Goal: Task Accomplishment & Management: Use online tool/utility

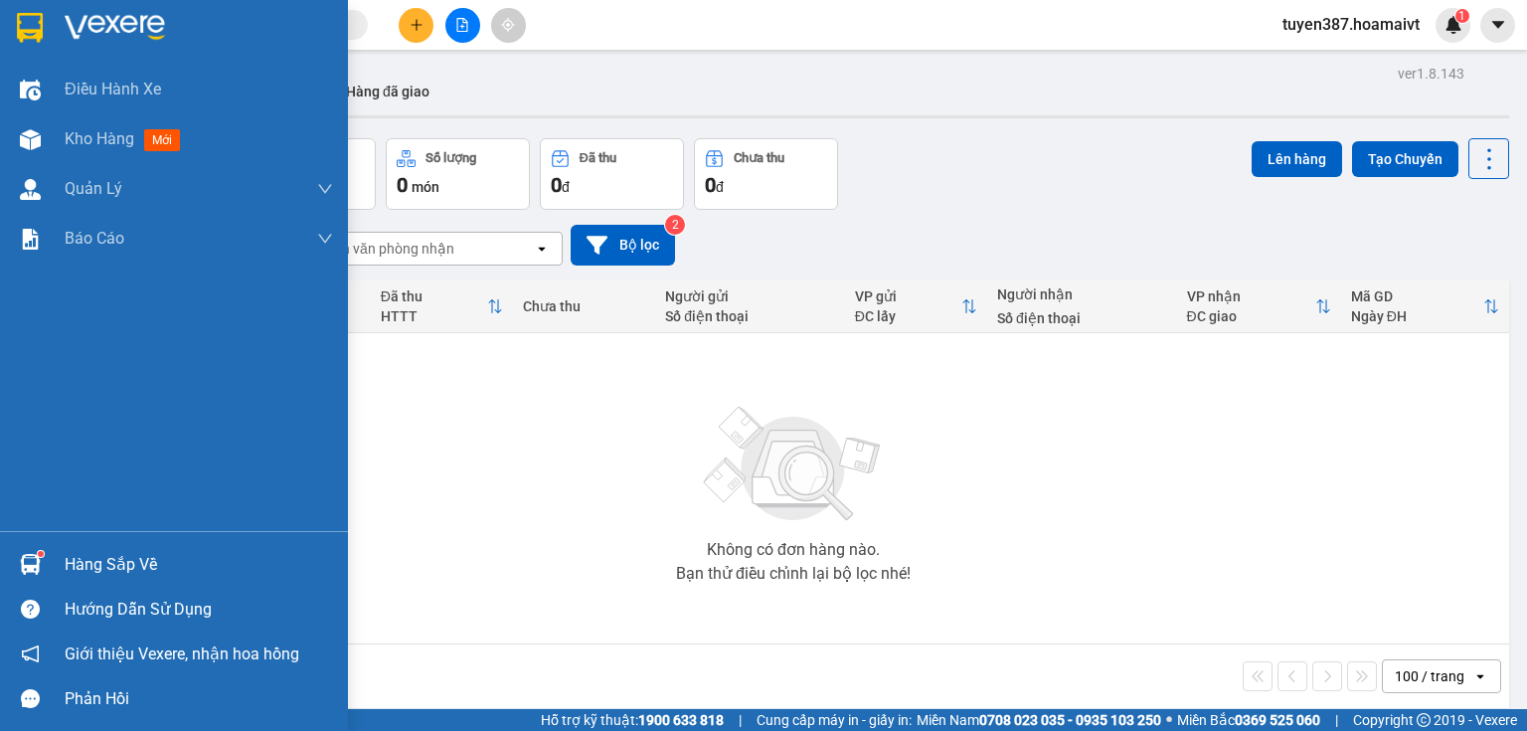
click at [134, 565] on div "Hàng sắp về" at bounding box center [199, 565] width 268 height 30
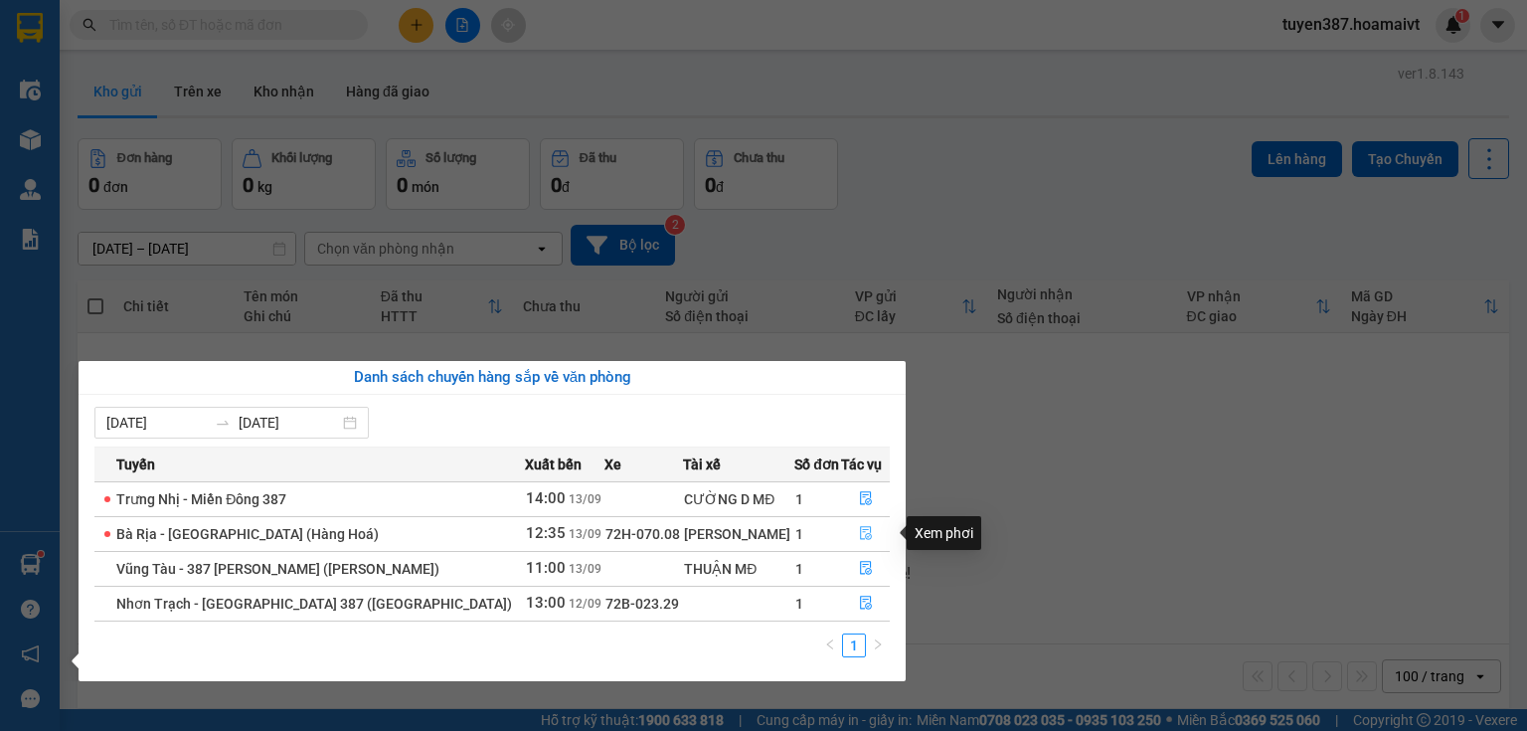
click at [860, 534] on icon "file-done" at bounding box center [866, 534] width 12 height 14
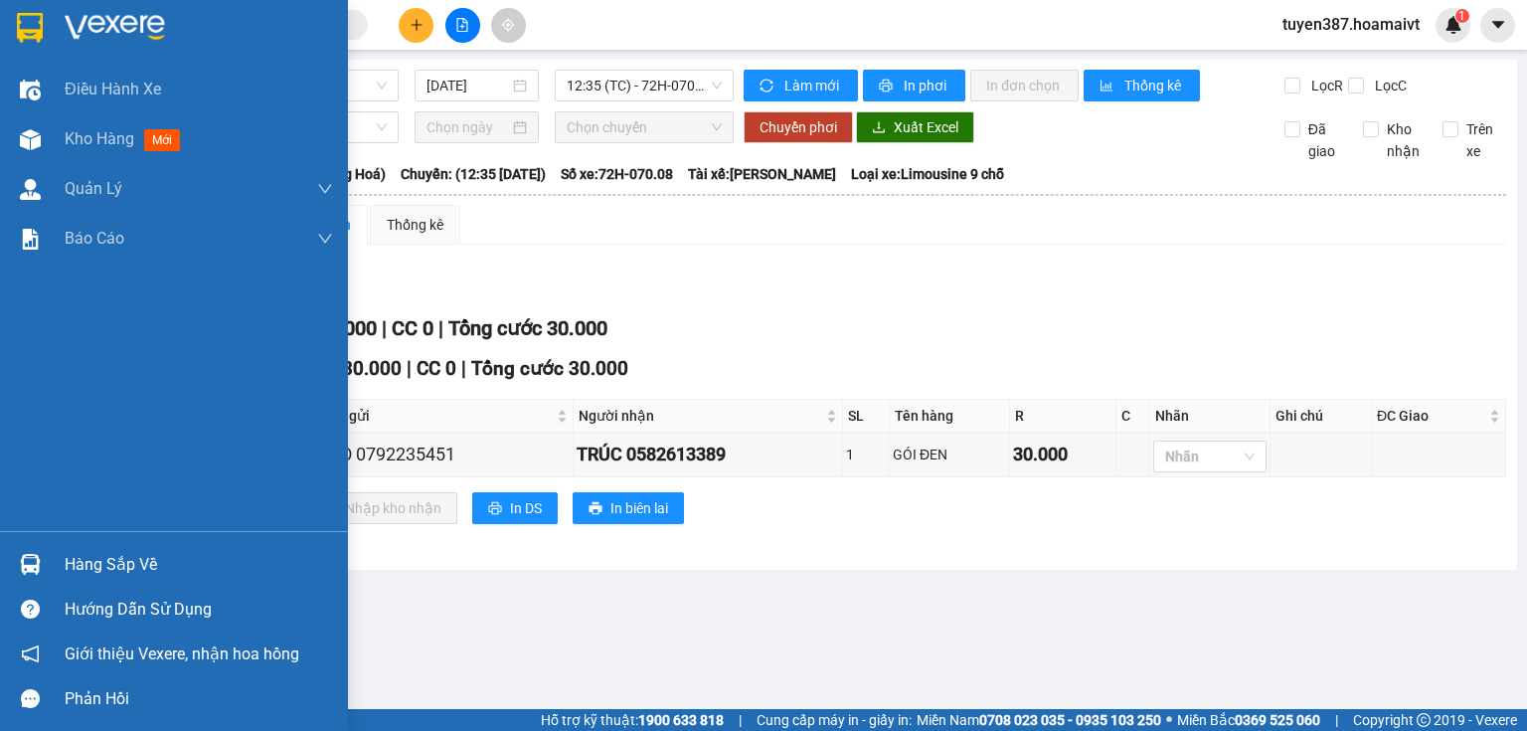
click at [123, 567] on div "Hàng sắp về" at bounding box center [199, 565] width 268 height 30
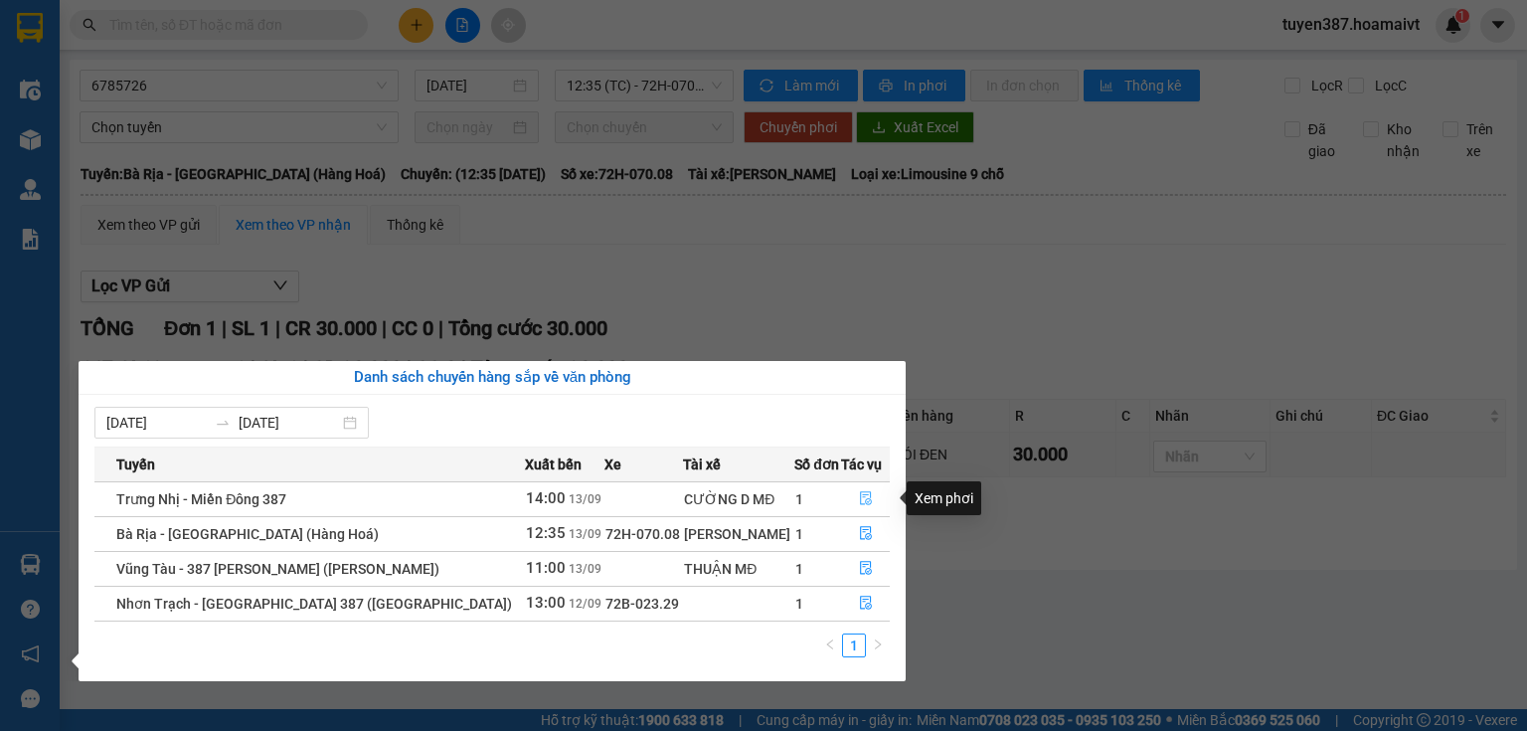
click at [859, 503] on icon "file-done" at bounding box center [866, 498] width 14 height 14
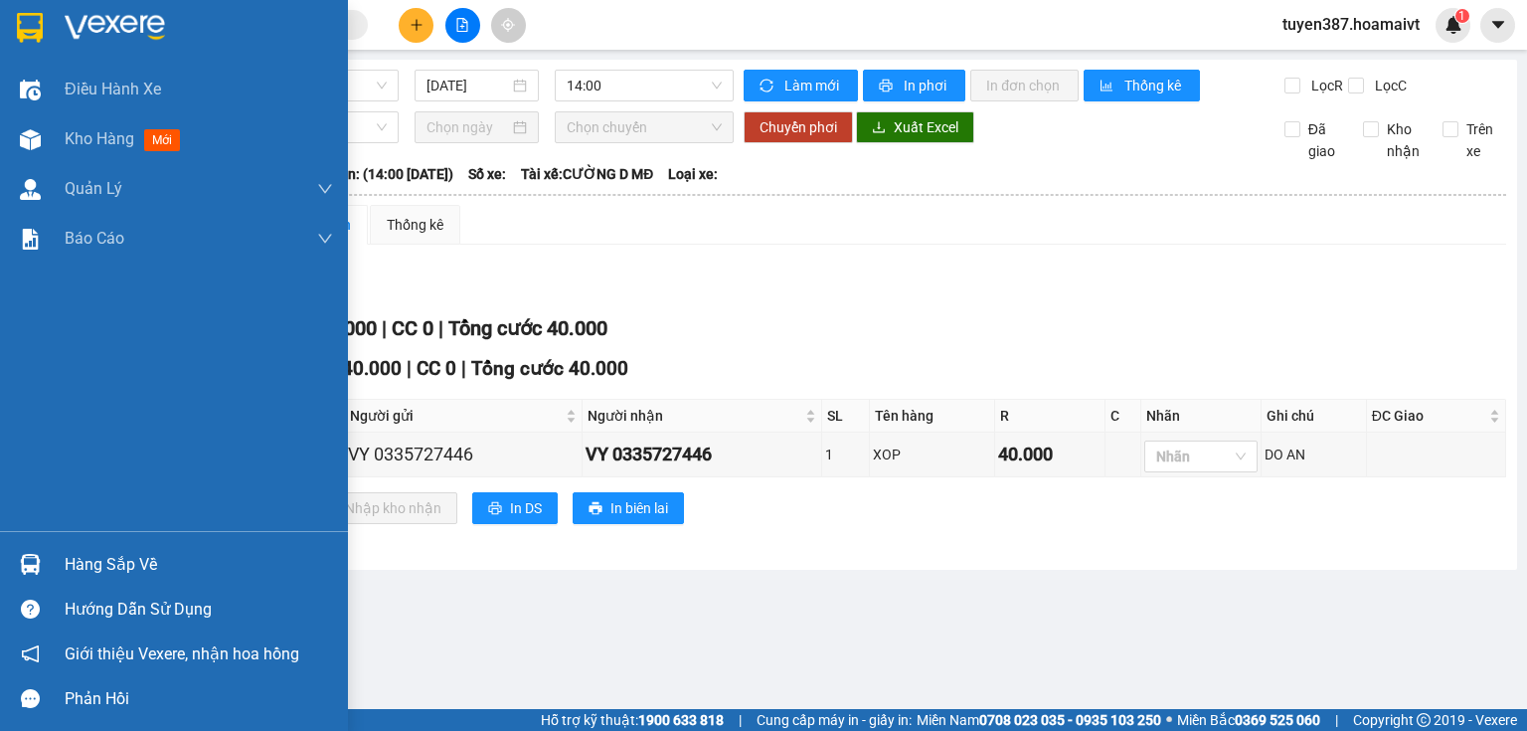
click at [125, 572] on div "Hàng sắp về" at bounding box center [199, 565] width 268 height 30
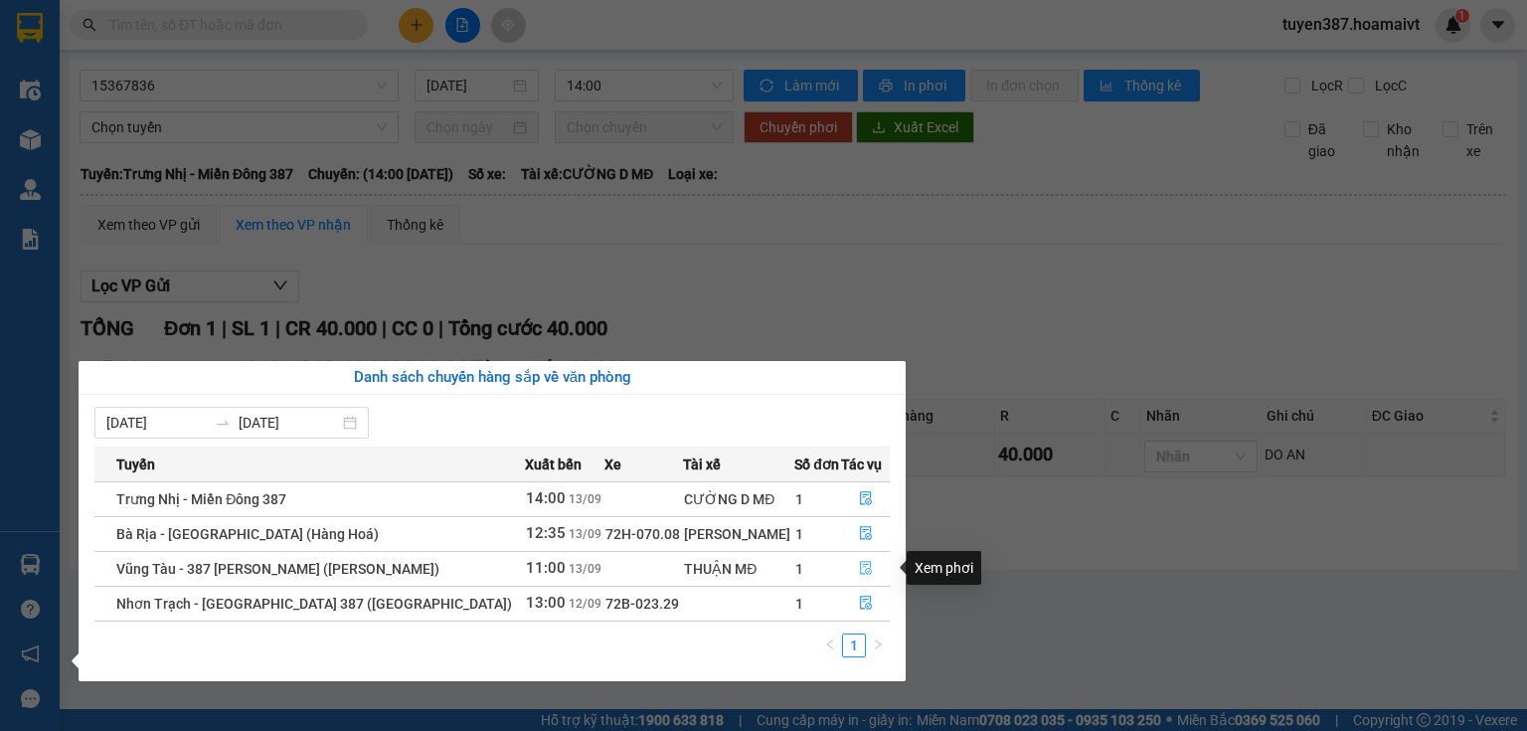
click at [860, 567] on icon "file-done" at bounding box center [866, 569] width 12 height 14
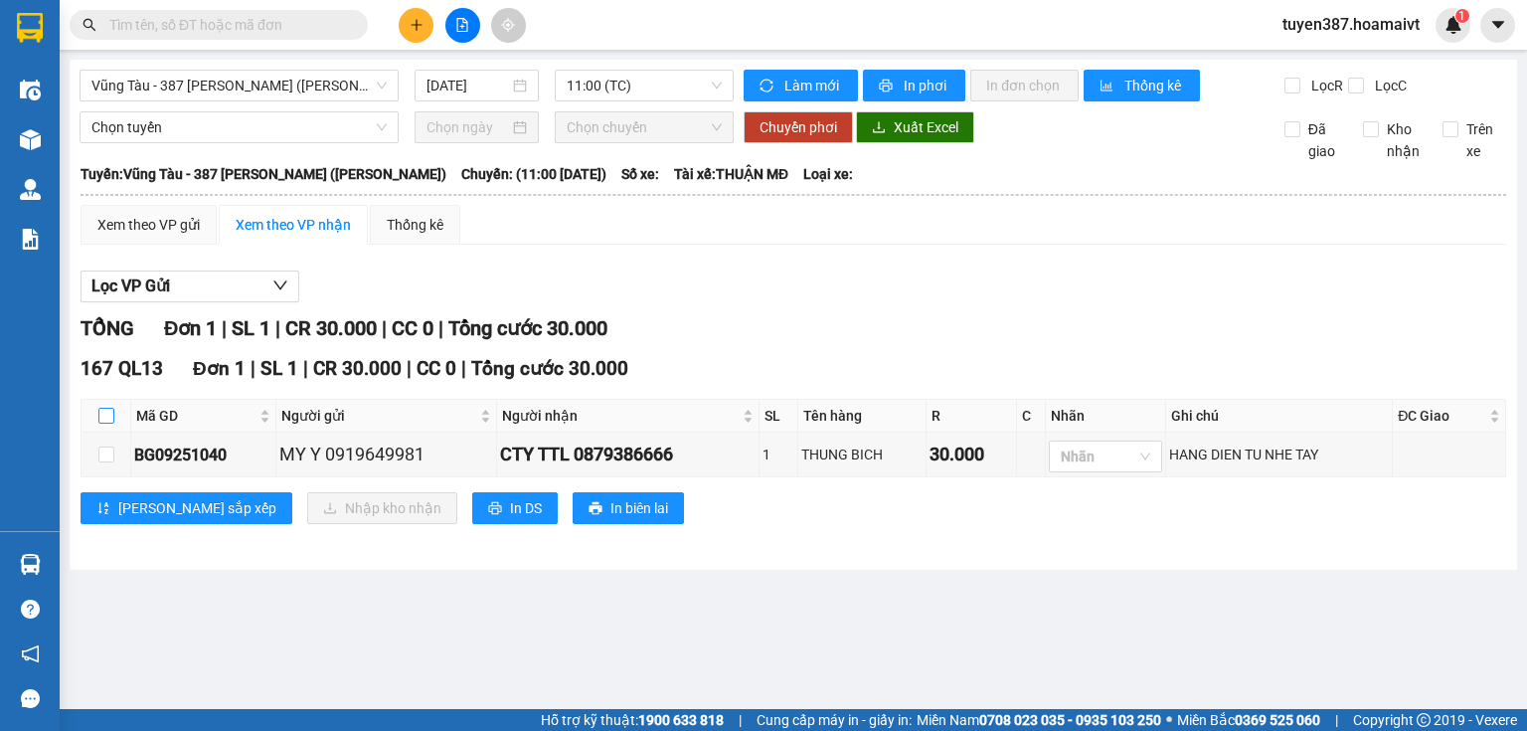
click at [103, 417] on input "checkbox" at bounding box center [106, 416] width 16 height 16
checkbox input "true"
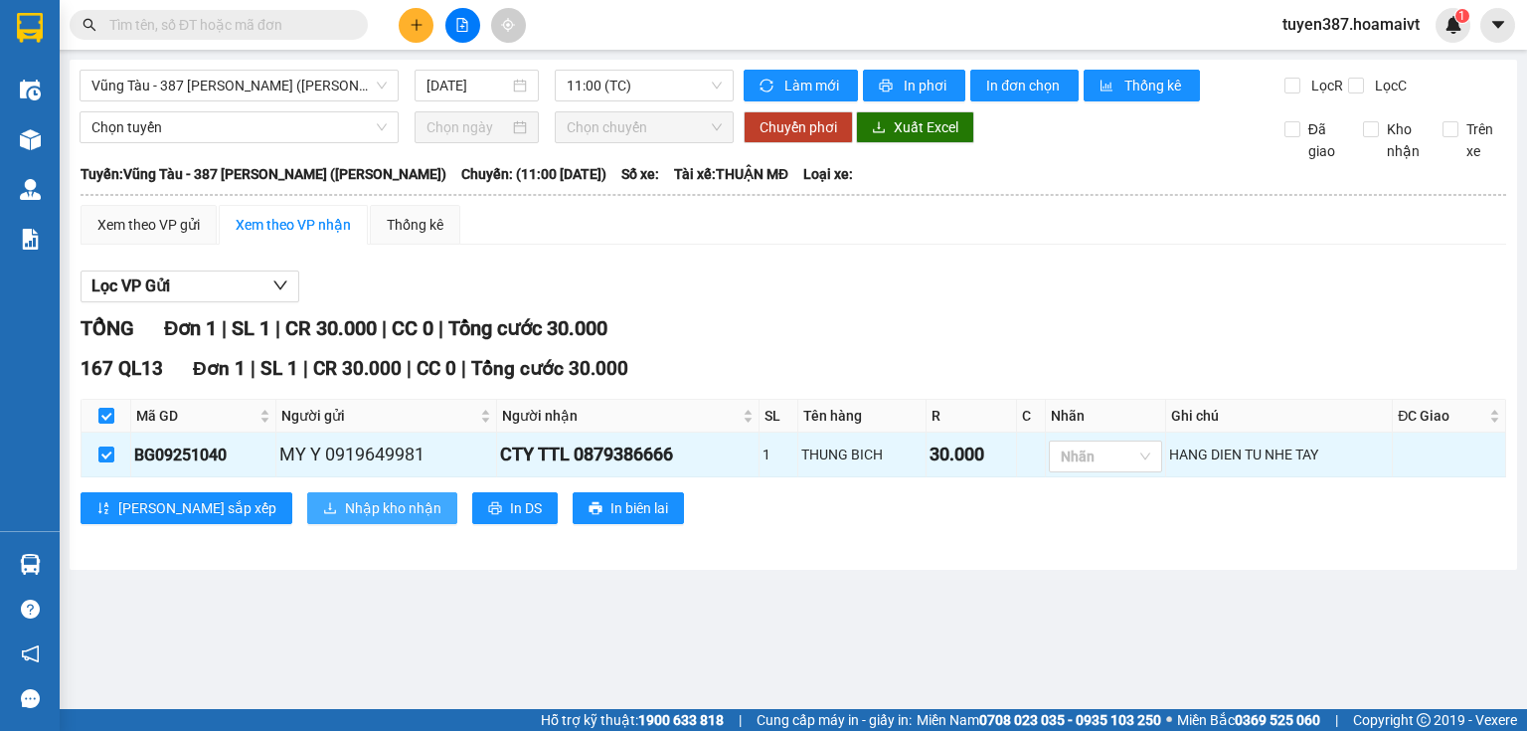
click at [345, 501] on span "Nhập kho nhận" at bounding box center [393, 508] width 96 height 22
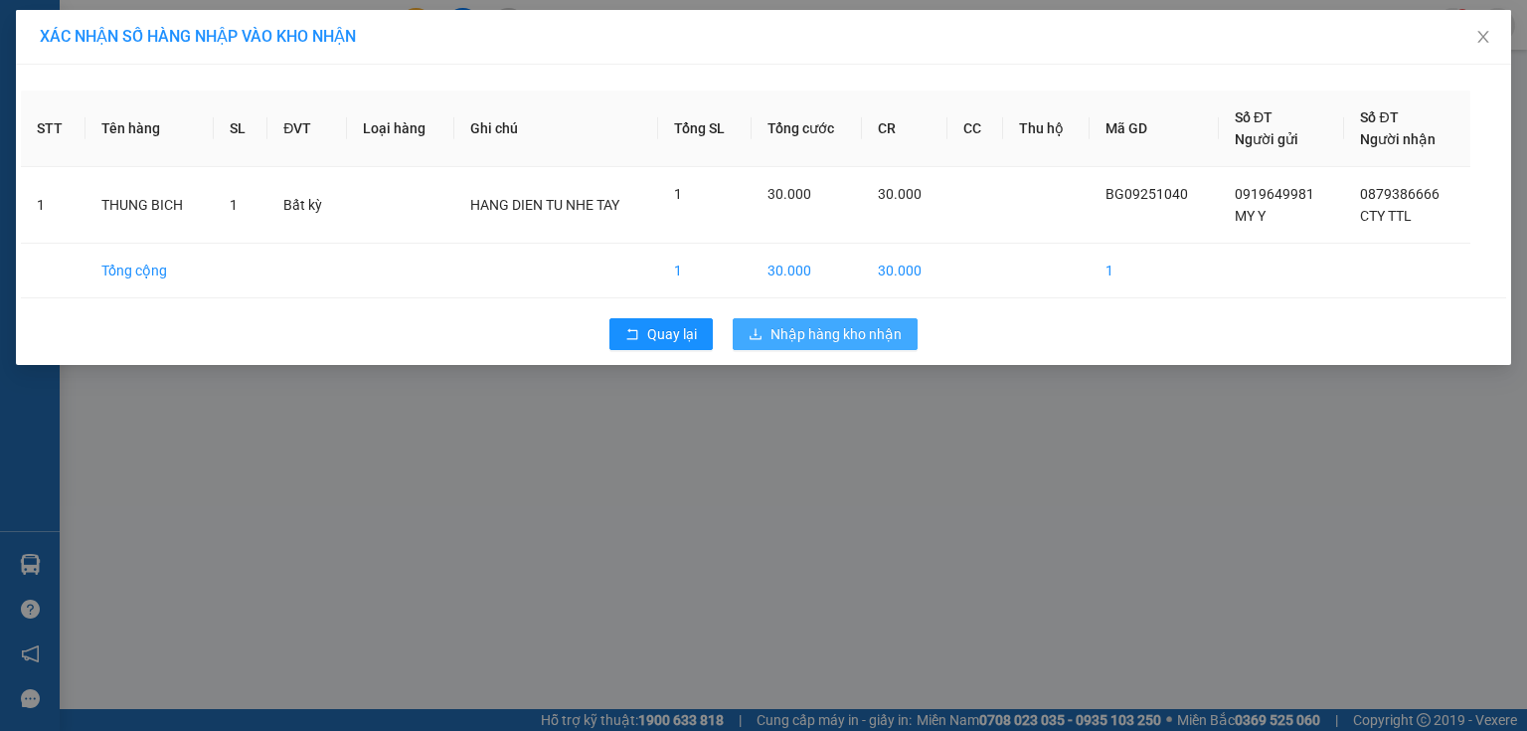
click at [837, 330] on span "Nhập hàng kho nhận" at bounding box center [836, 334] width 131 height 22
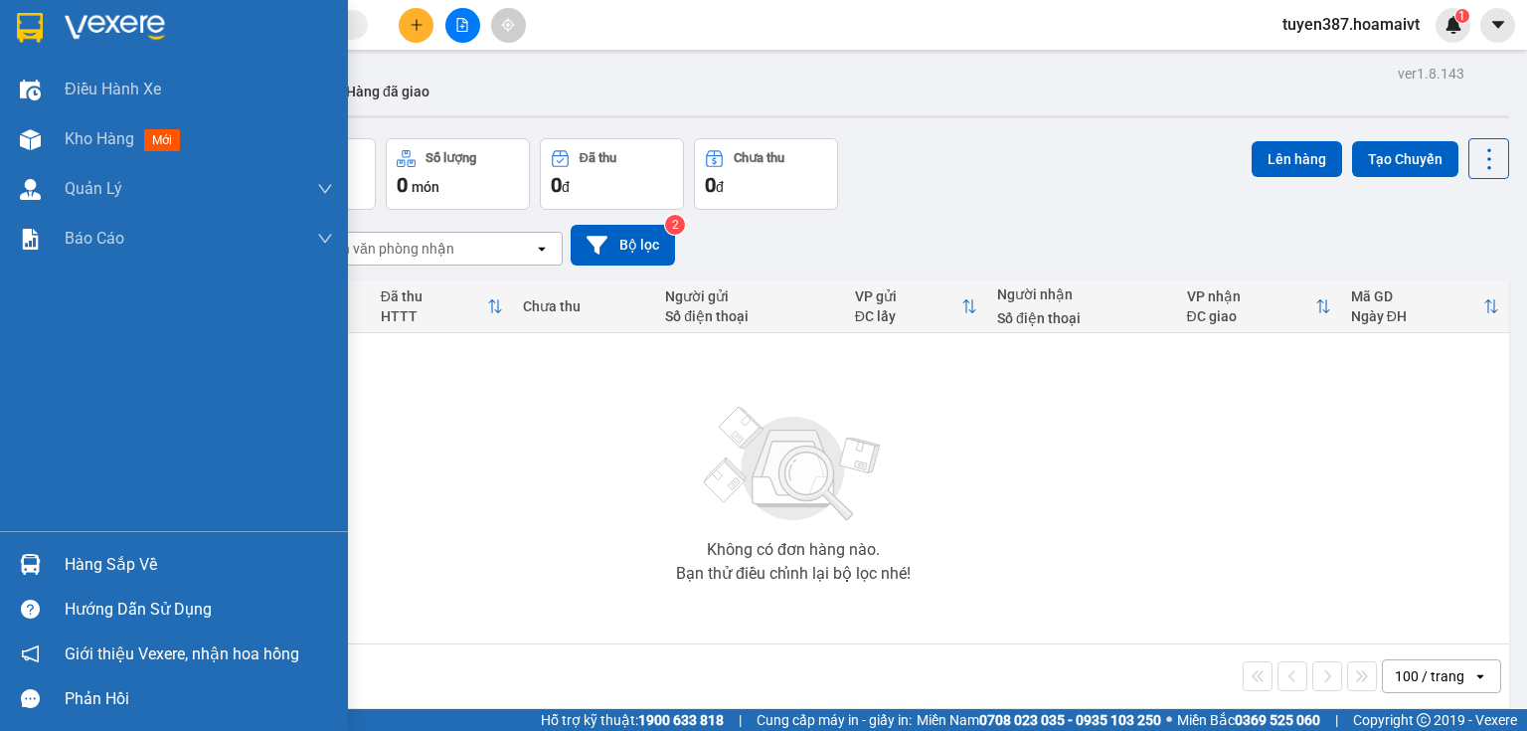
click at [117, 571] on div "Hàng sắp về" at bounding box center [199, 565] width 268 height 30
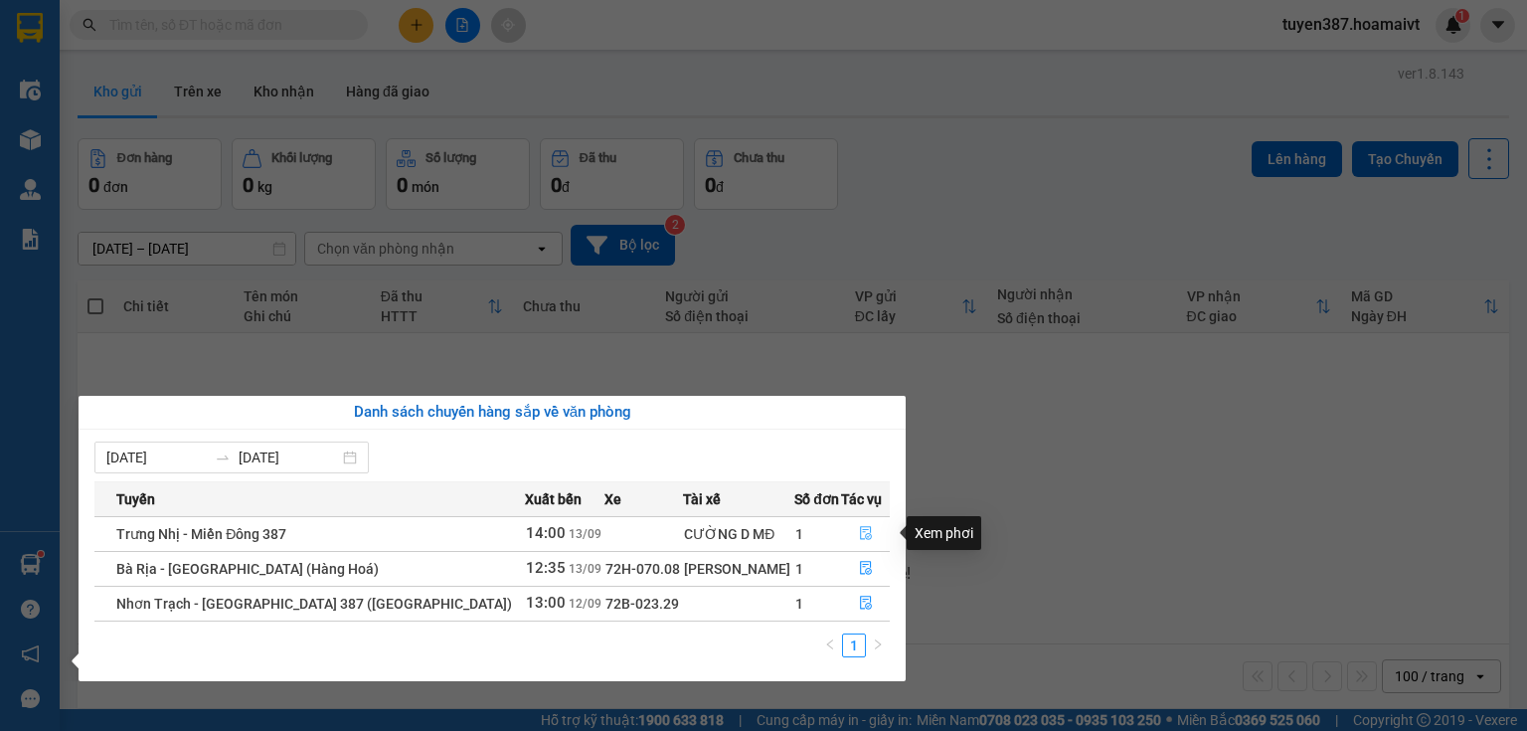
click at [864, 534] on icon "file-done" at bounding box center [866, 533] width 14 height 14
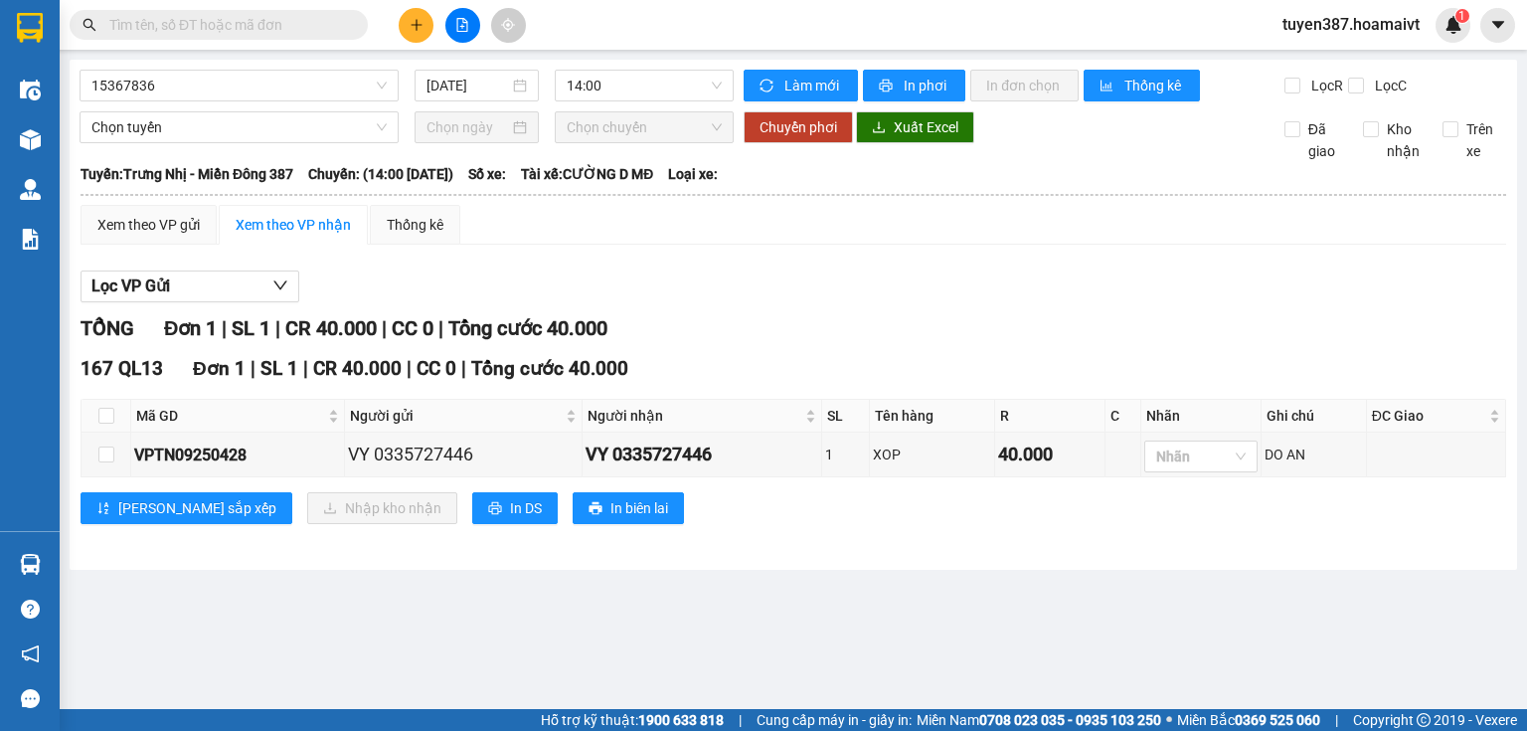
drag, startPoint x: 858, startPoint y: 298, endPoint x: 791, endPoint y: 275, distance: 70.4
click at [859, 298] on div "Lọc VP Gửi" at bounding box center [794, 286] width 1426 height 33
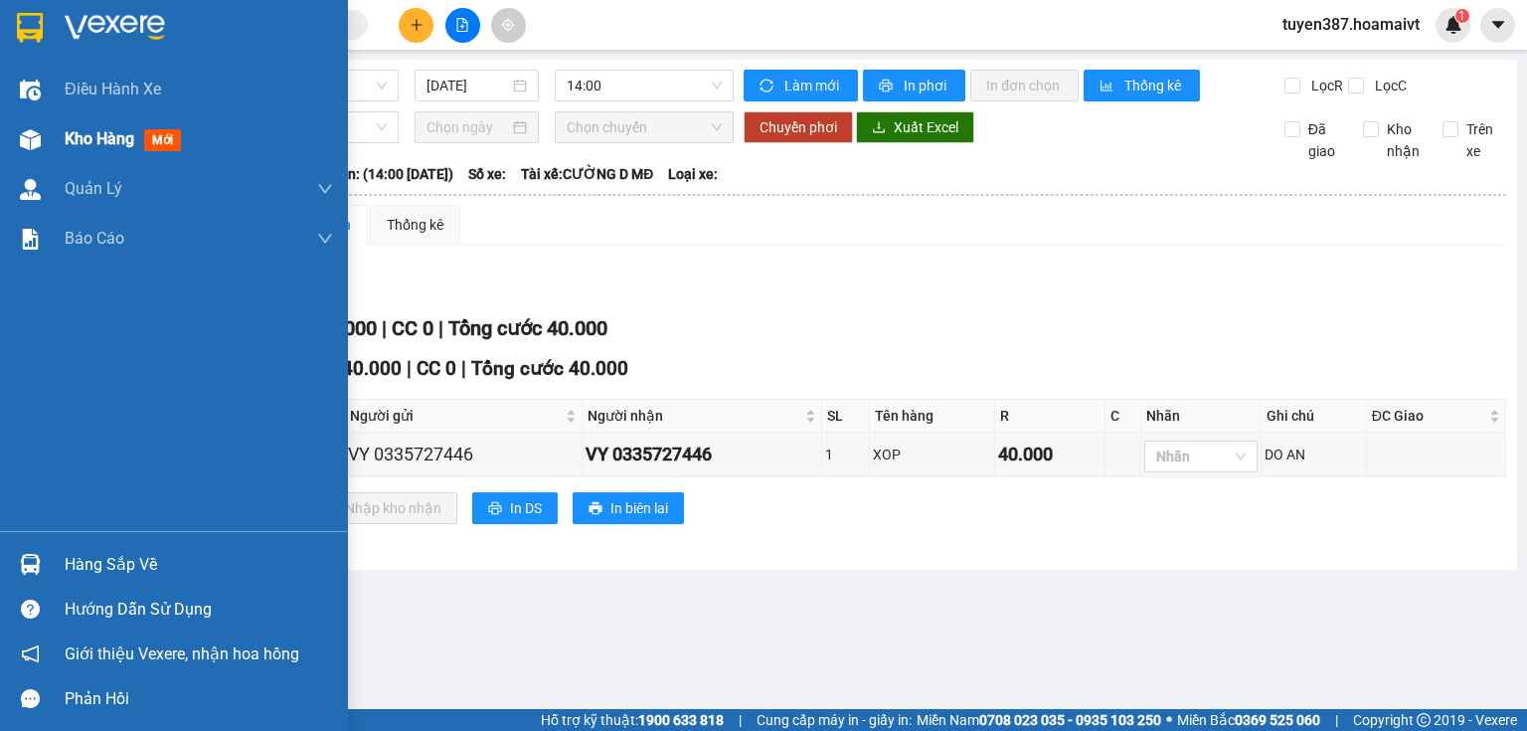
click at [167, 146] on span "mới" at bounding box center [162, 140] width 37 height 22
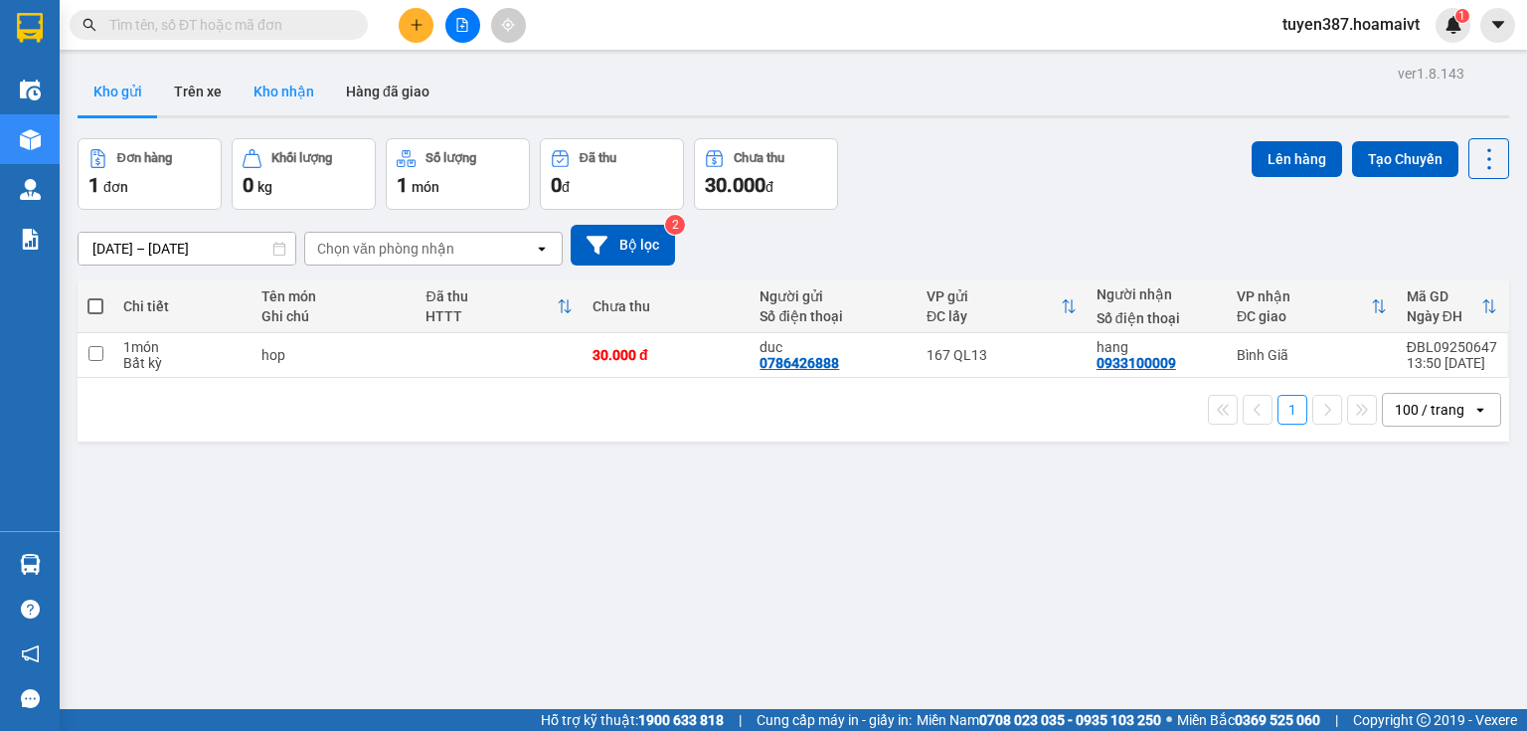
click at [281, 85] on button "Kho nhận" at bounding box center [284, 92] width 92 height 48
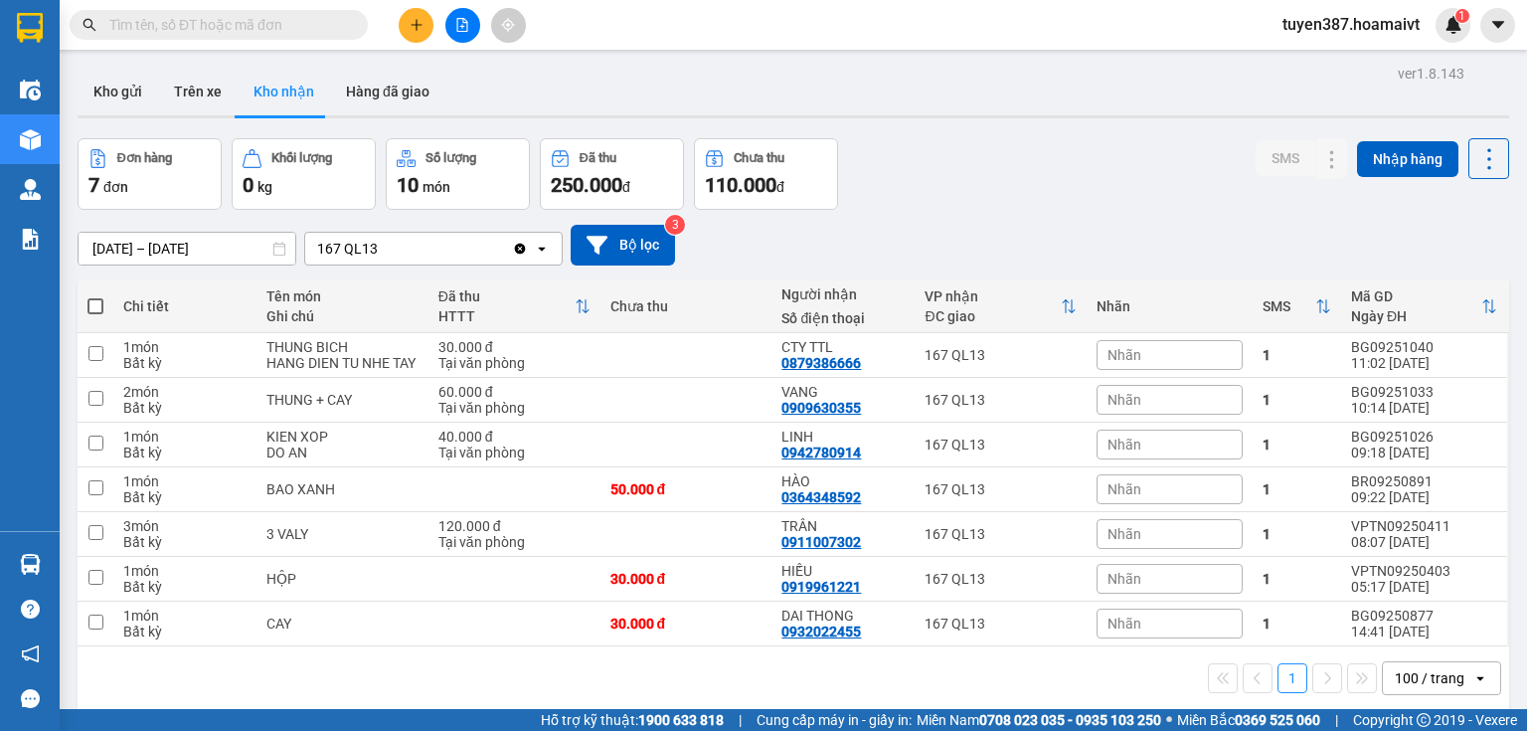
drag, startPoint x: 1006, startPoint y: 117, endPoint x: 545, endPoint y: 2, distance: 475.5
click at [994, 114] on div "Kho gửi Trên xe Kho nhận Hàng đã giao" at bounding box center [794, 93] width 1432 height 51
click at [295, 84] on button "Kho nhận" at bounding box center [284, 92] width 92 height 48
click at [1286, 407] on icon at bounding box center [1293, 400] width 14 height 14
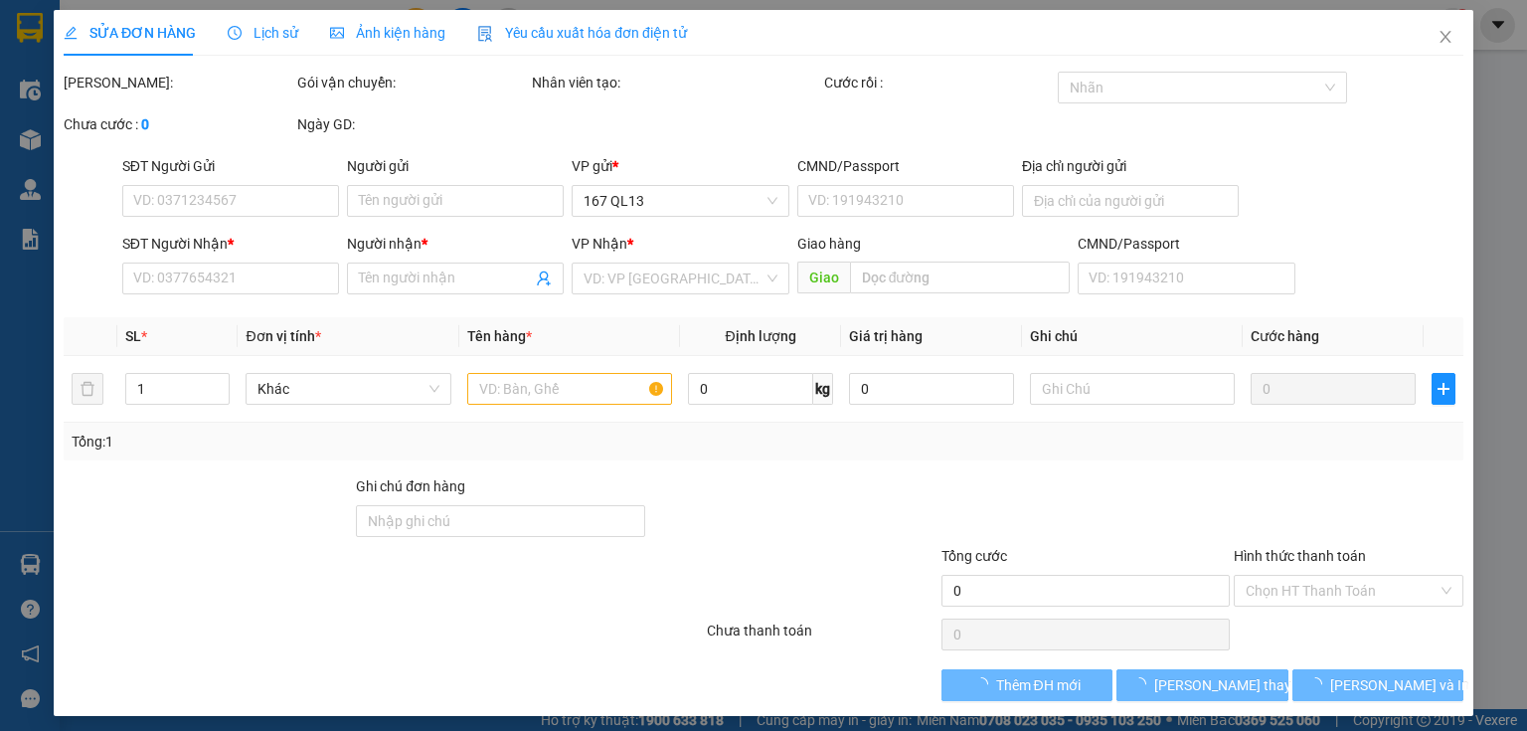
type input "0837007311"
type input "THUAN"
type input "0909630355"
type input "VANG"
type input "60.000"
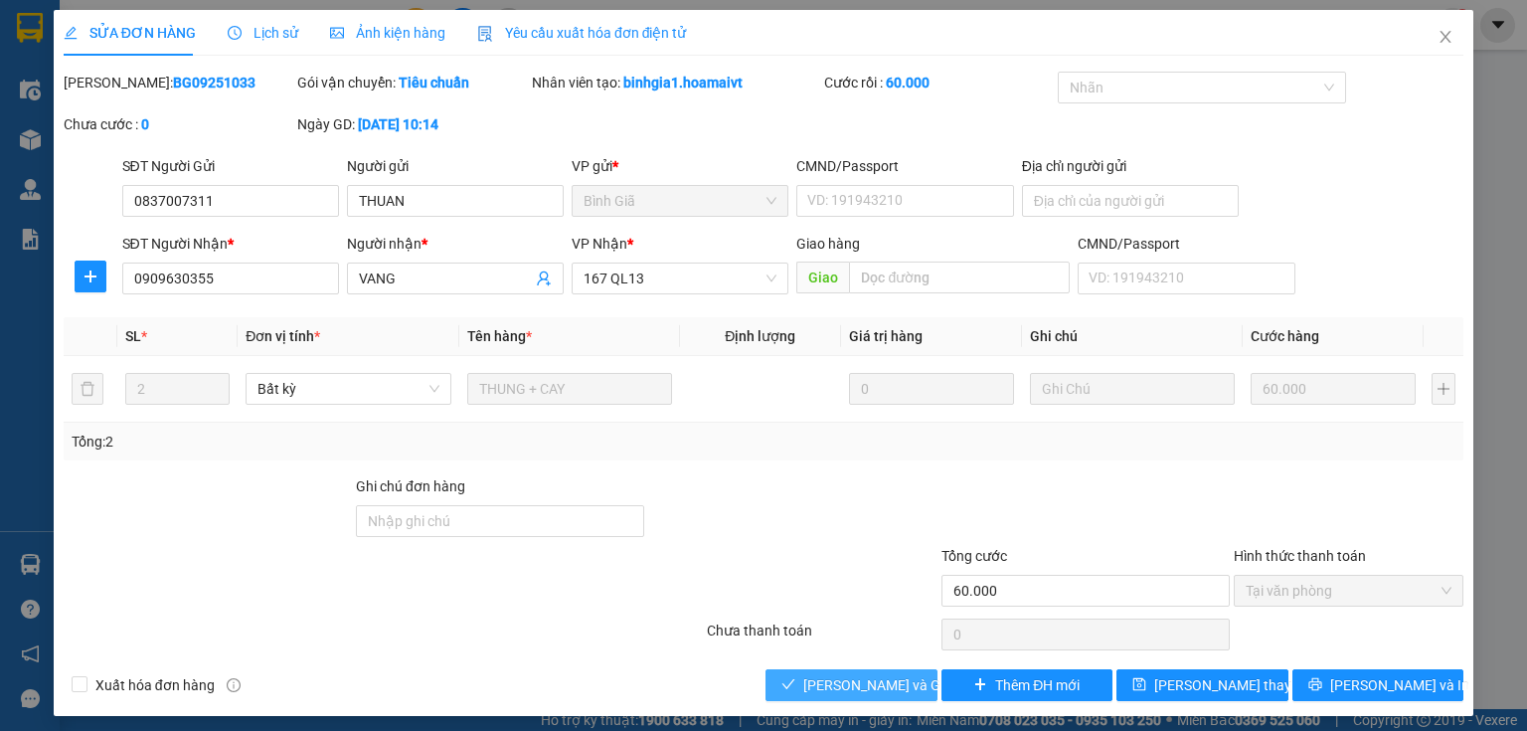
click at [859, 680] on span "[PERSON_NAME] và Giao hàng" at bounding box center [898, 685] width 191 height 22
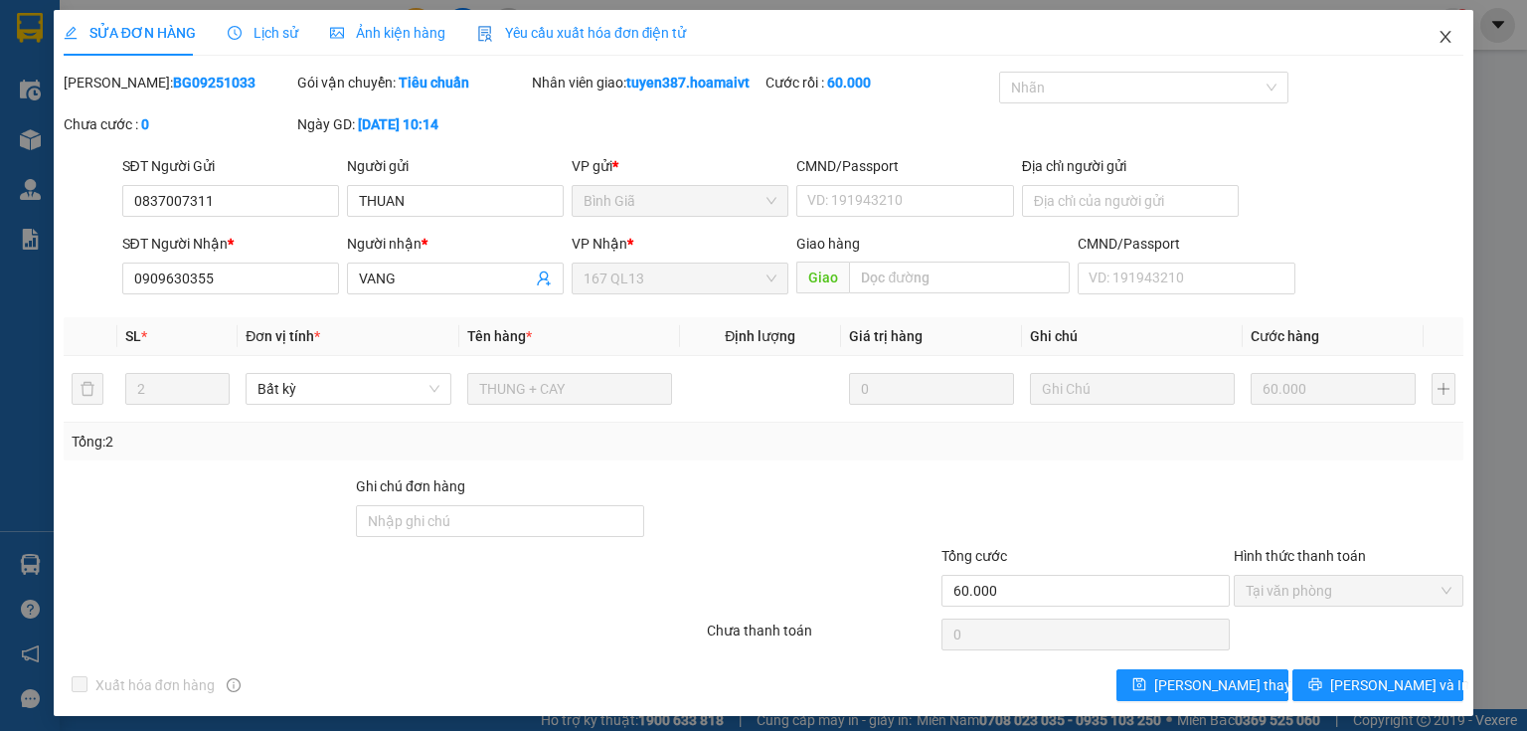
click at [1438, 31] on icon "close" at bounding box center [1446, 37] width 16 height 16
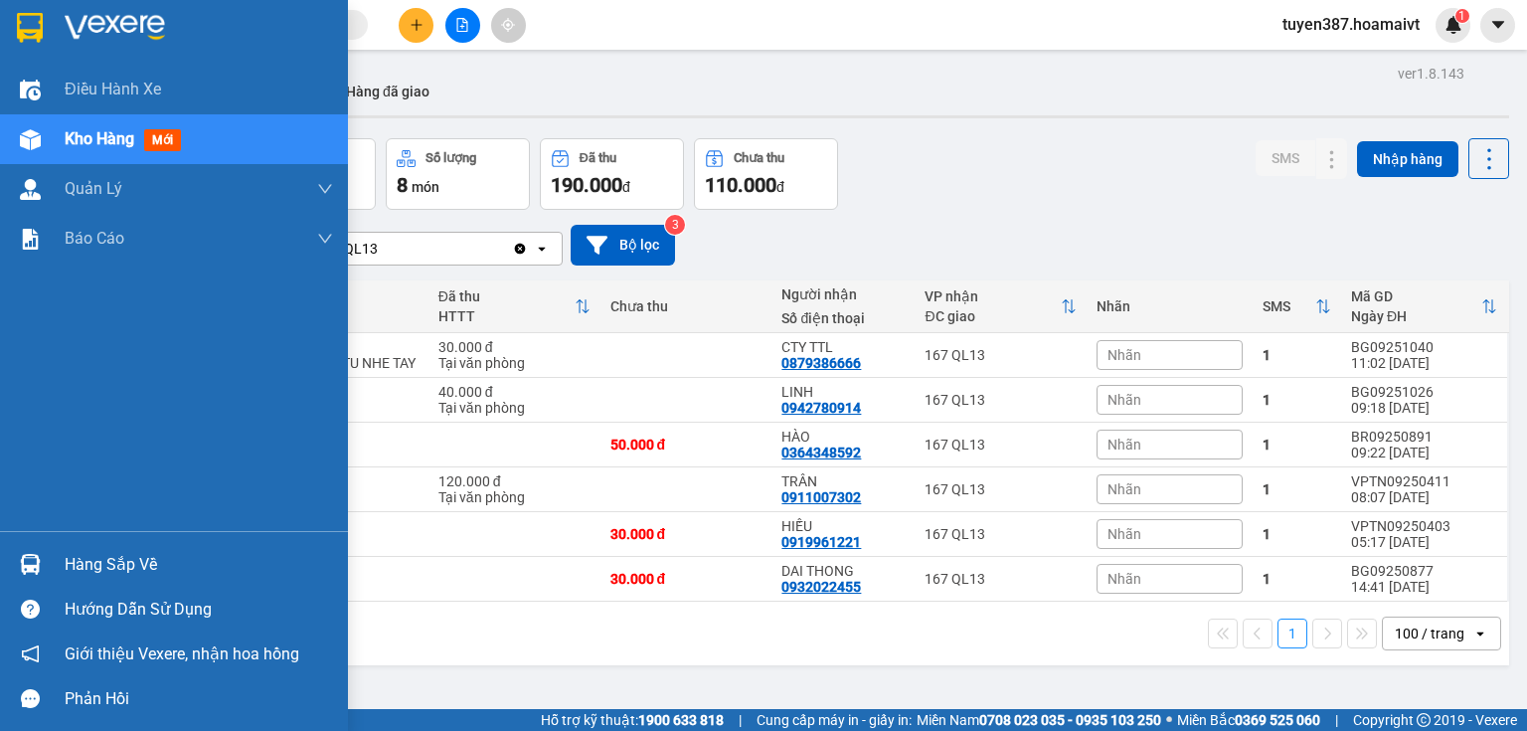
click at [150, 553] on div "Hàng sắp về" at bounding box center [199, 565] width 268 height 30
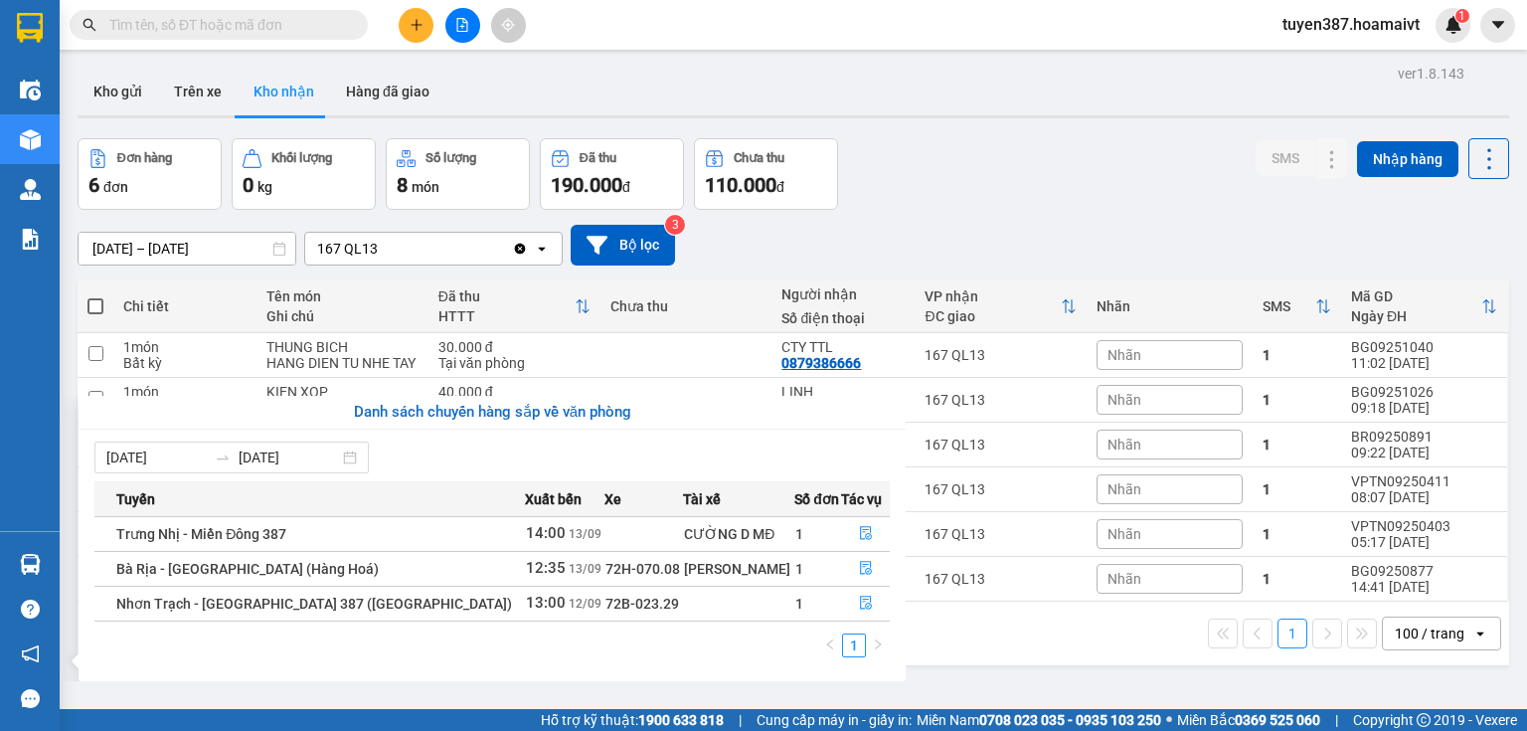
click at [1000, 134] on section "Kết quả tìm kiếm ( 0 ) Bộ lọc No Data tuyen387.hoamaivt 1 Điều hành xe Kho hàng…" at bounding box center [763, 365] width 1527 height 731
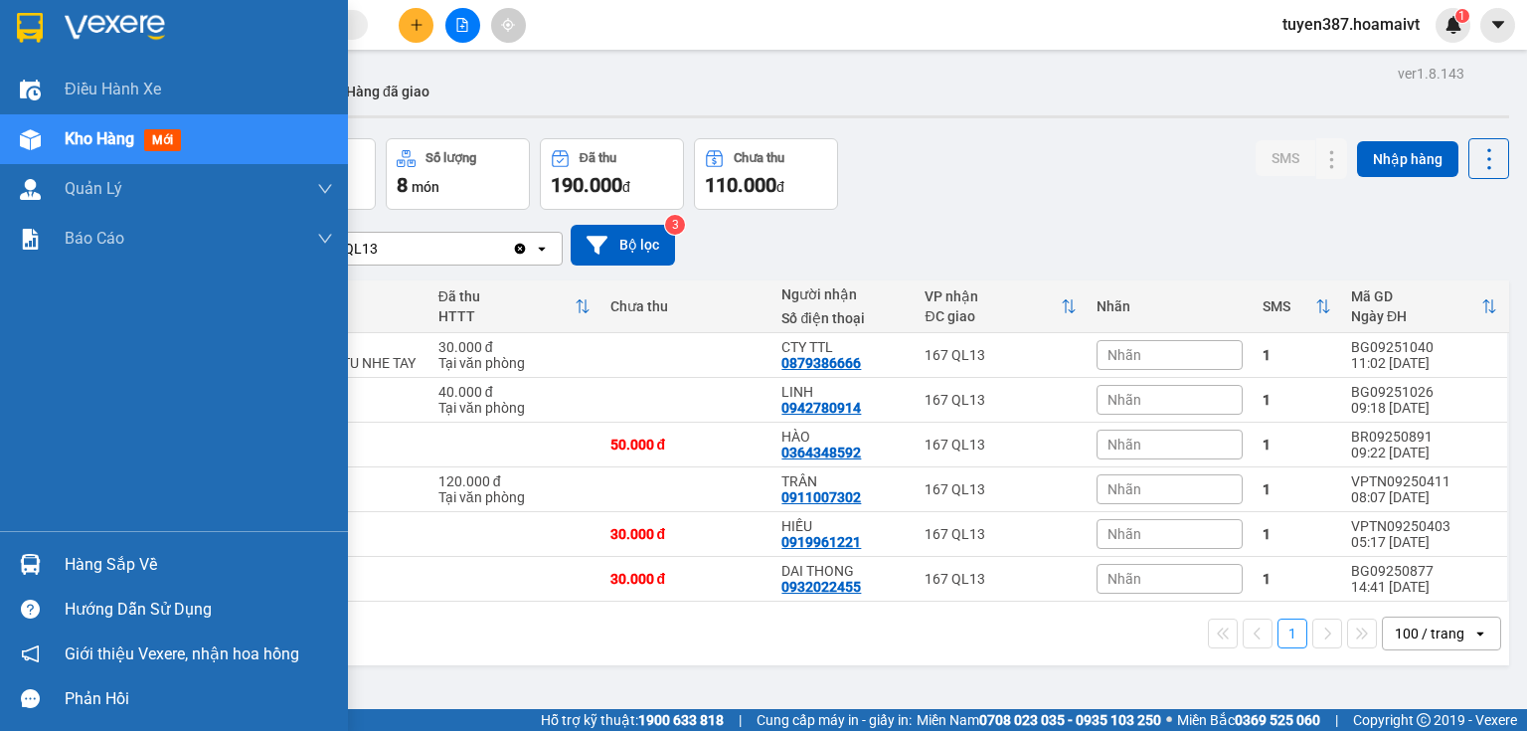
click at [163, 147] on span "mới" at bounding box center [162, 140] width 37 height 22
click at [127, 565] on div "Hàng sắp về" at bounding box center [199, 565] width 268 height 30
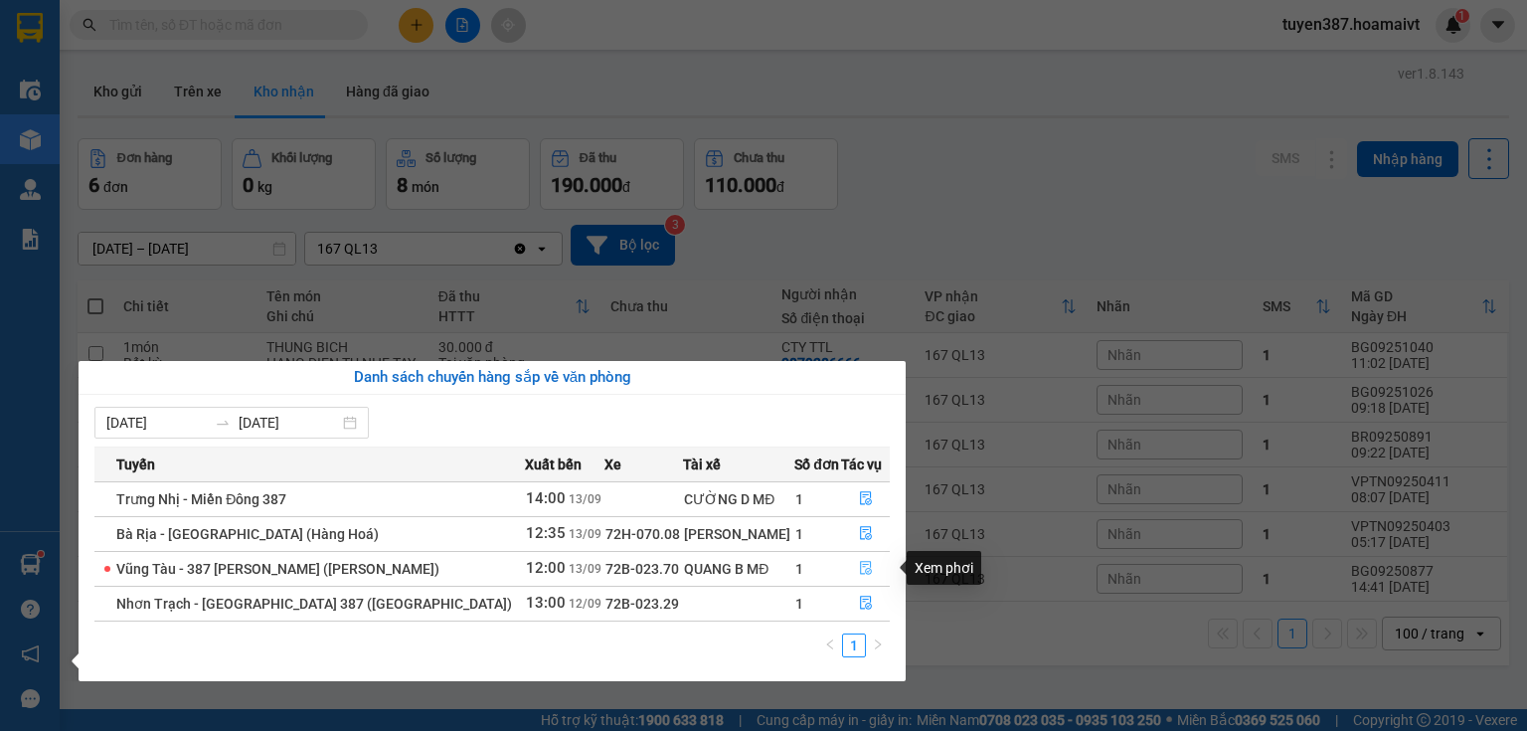
click at [866, 570] on icon "file-done" at bounding box center [866, 568] width 14 height 14
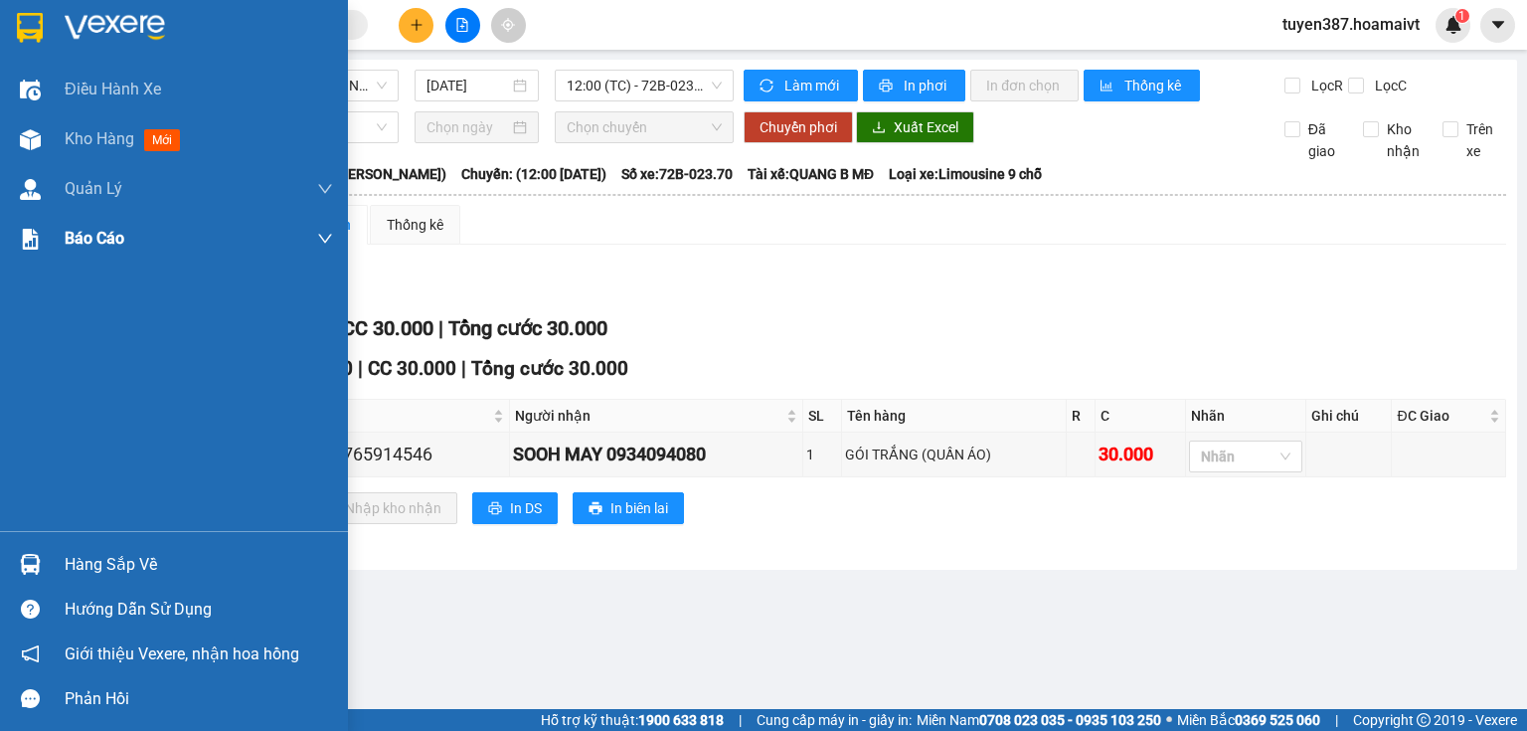
click at [167, 131] on span "mới" at bounding box center [162, 140] width 36 height 22
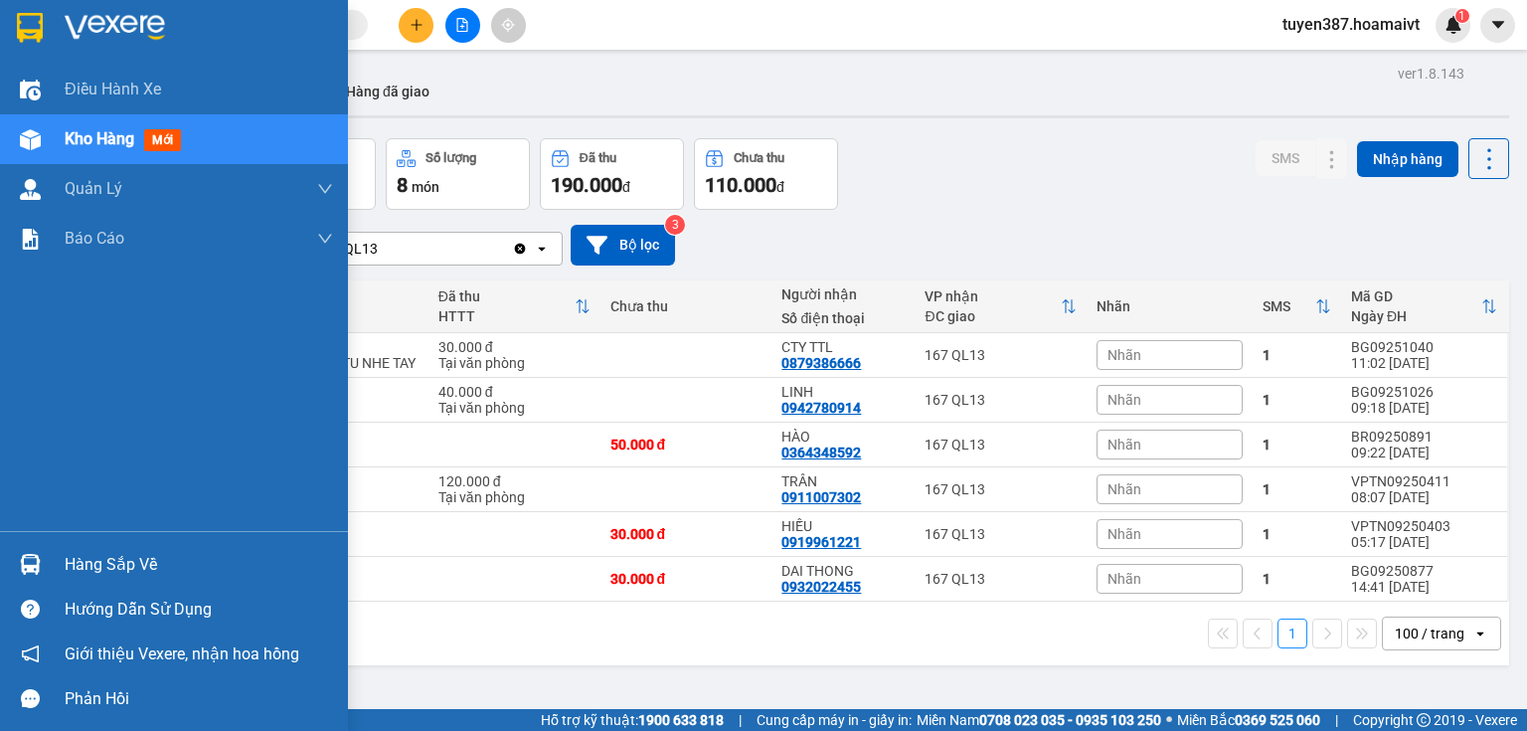
click at [84, 569] on div "Hàng sắp về" at bounding box center [199, 565] width 268 height 30
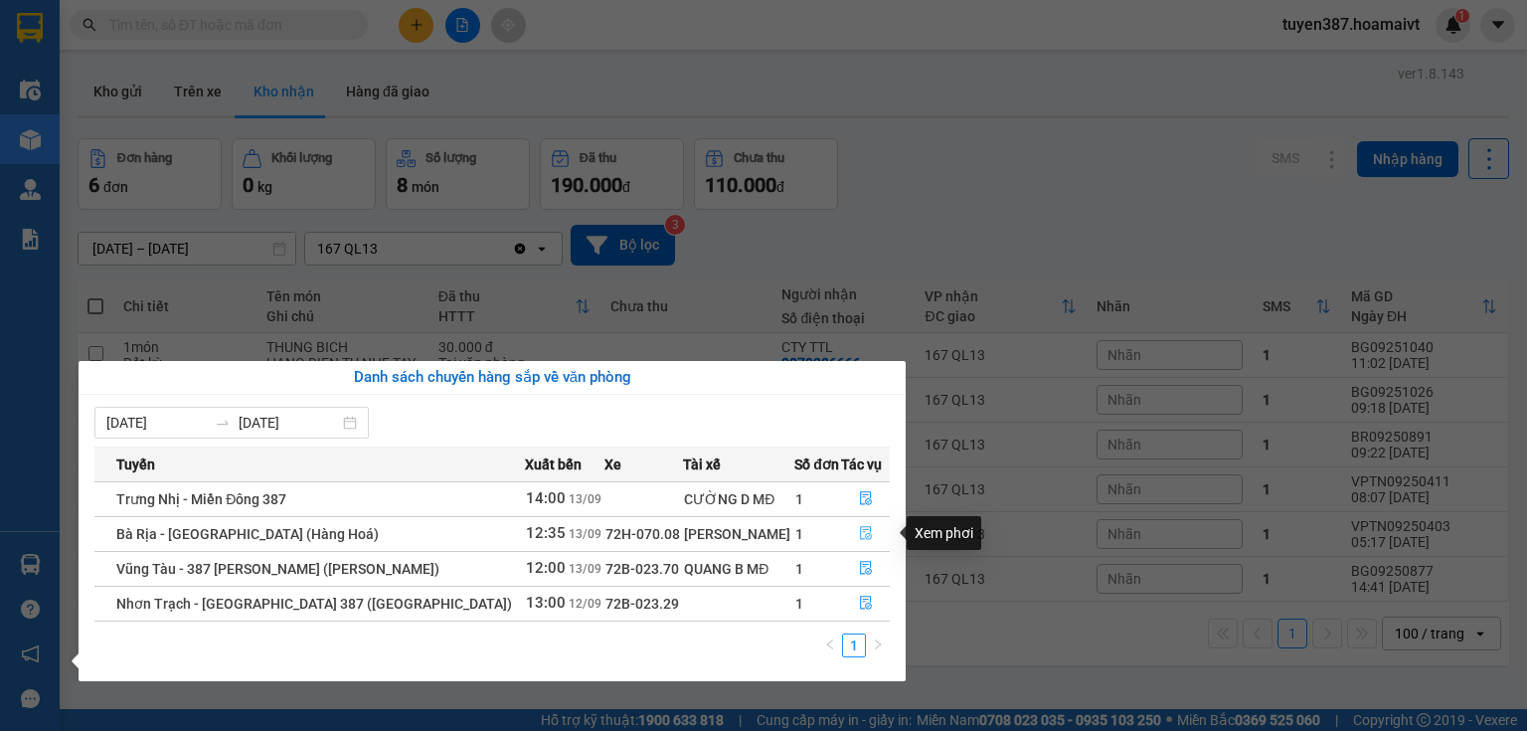
click at [859, 531] on icon "file-done" at bounding box center [866, 533] width 14 height 14
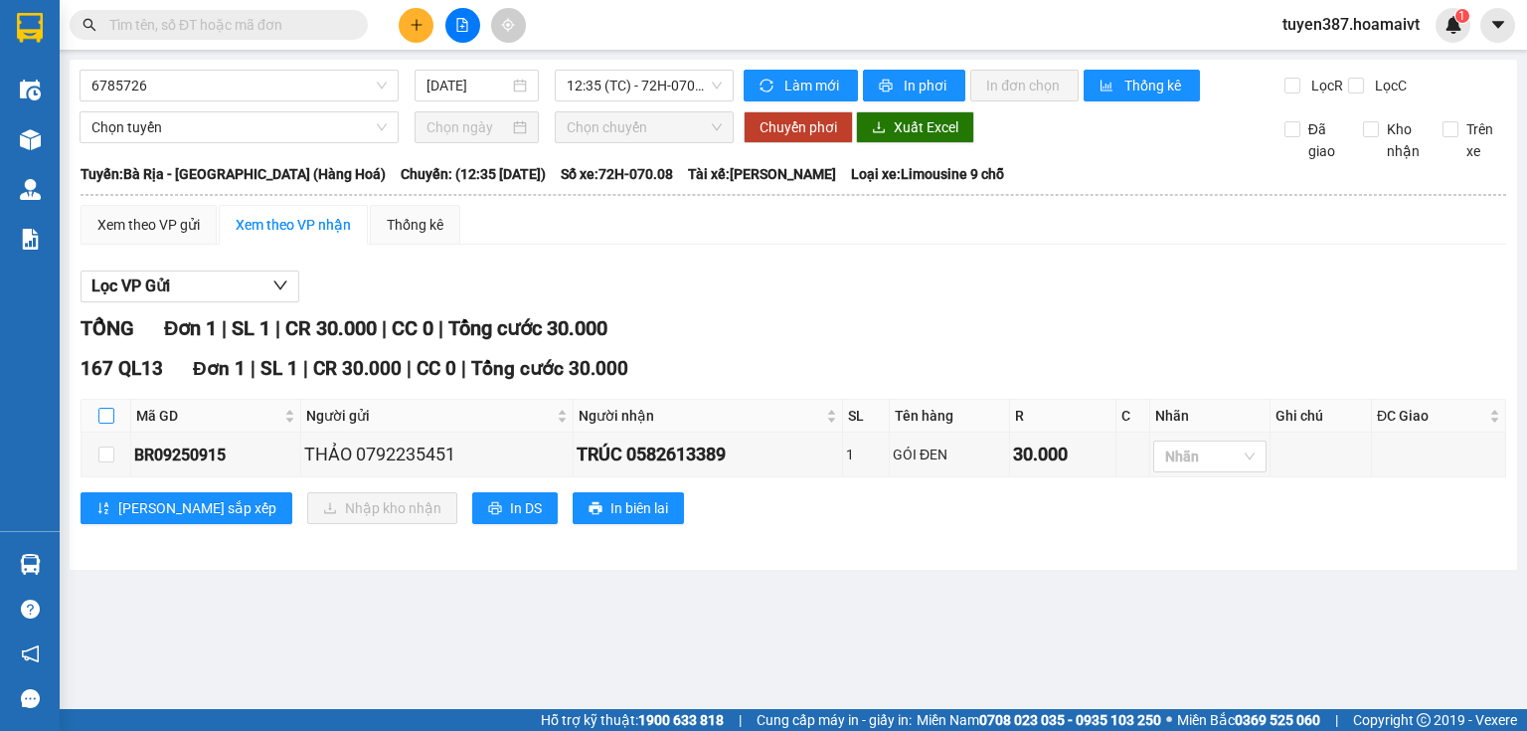
click at [103, 418] on input "checkbox" at bounding box center [106, 416] width 16 height 16
checkbox input "true"
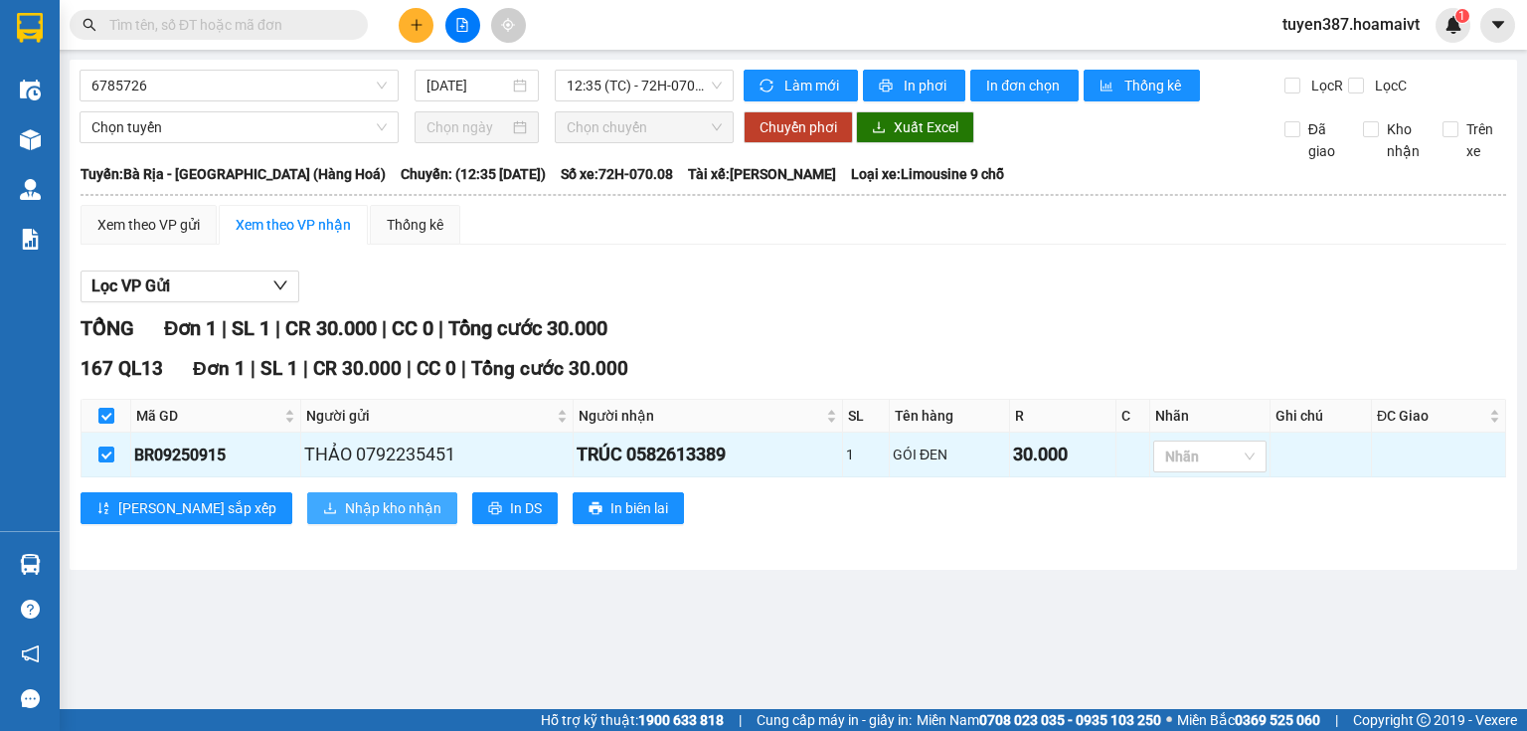
click at [345, 502] on span "Nhập kho nhận" at bounding box center [393, 508] width 96 height 22
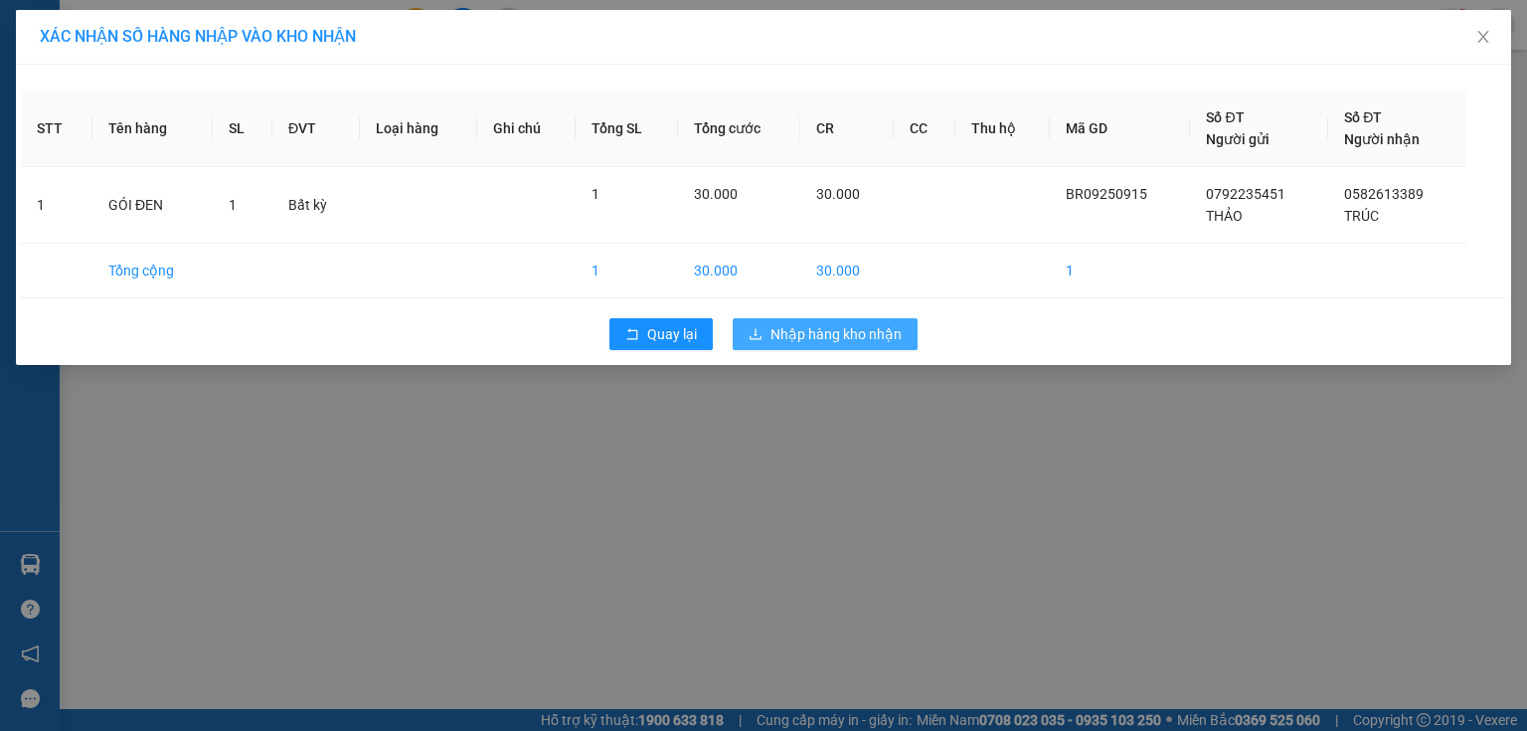
click at [841, 331] on span "Nhập hàng kho nhận" at bounding box center [836, 334] width 131 height 22
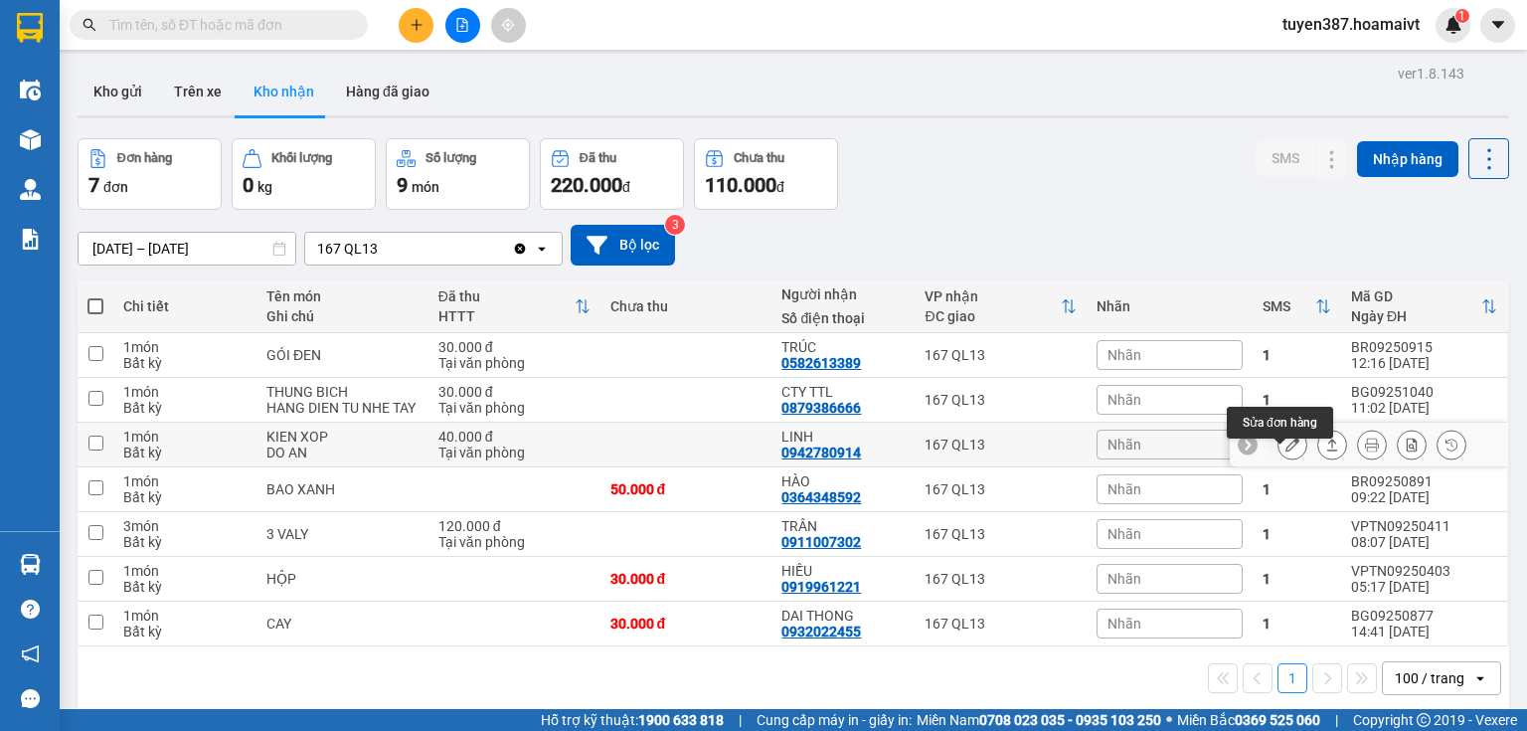
click at [1286, 451] on icon at bounding box center [1293, 444] width 14 height 14
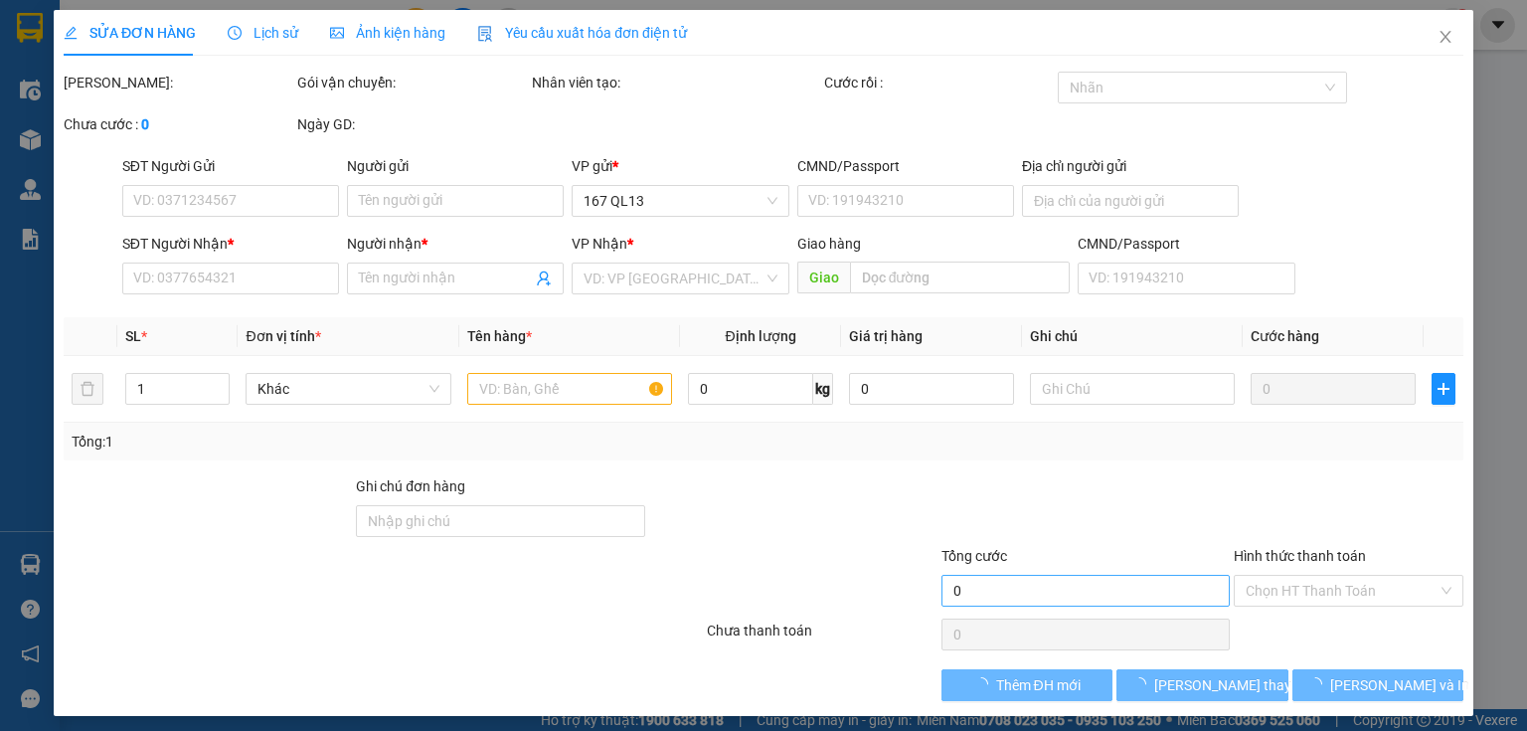
type input "0932047585"
type input "LOAN"
type input "0942780914"
type input "LINH"
type input "40.000"
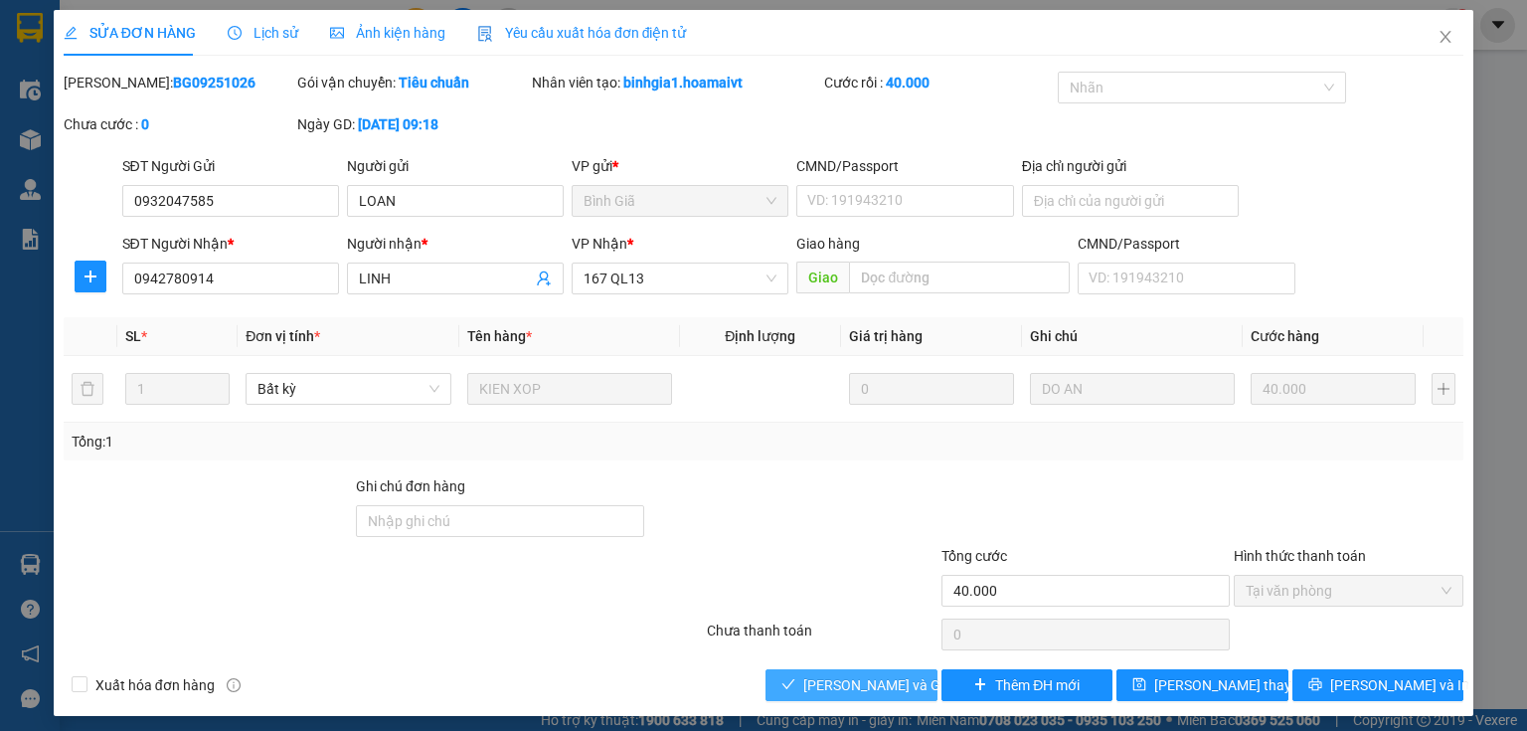
click at [839, 680] on span "[PERSON_NAME] và Giao hàng" at bounding box center [898, 685] width 191 height 22
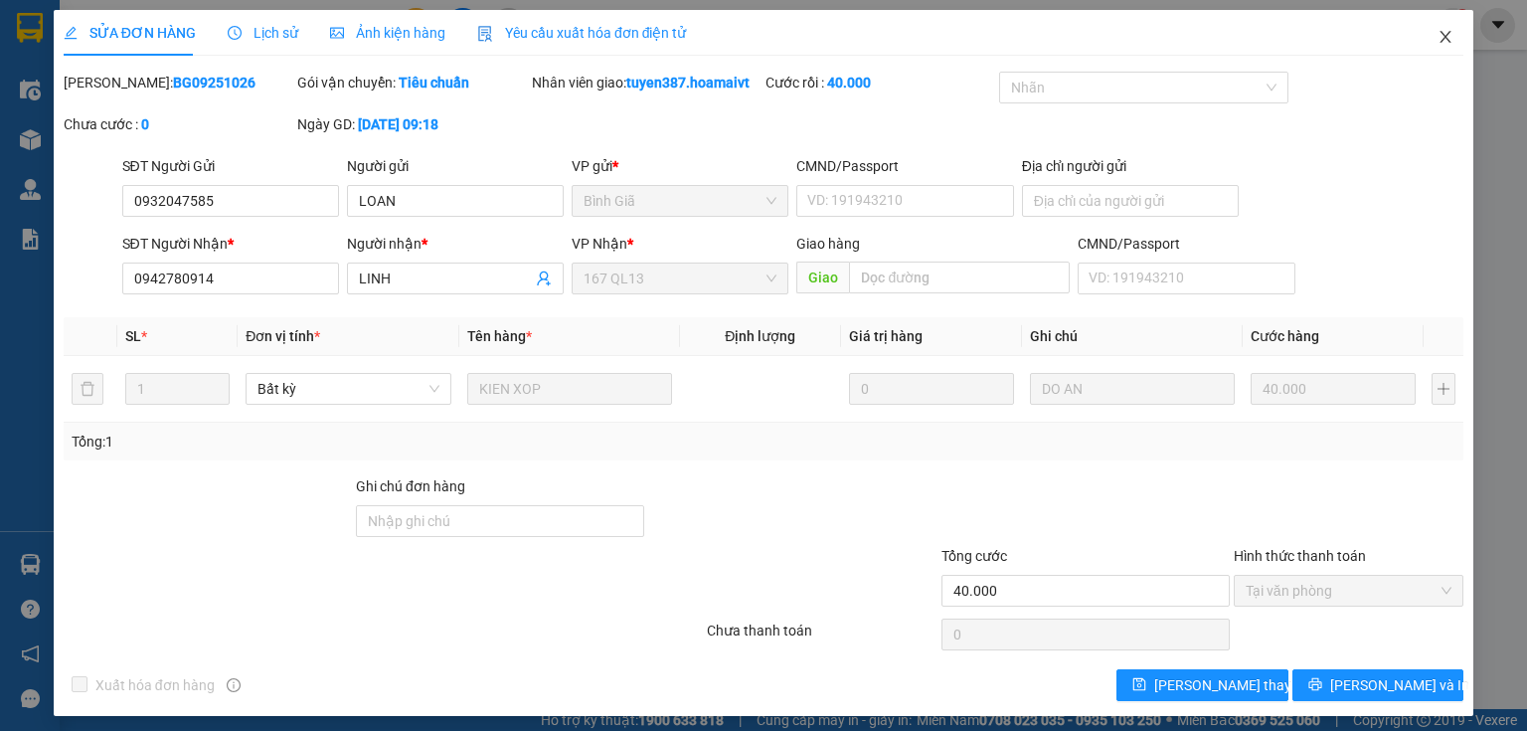
drag, startPoint x: 1438, startPoint y: 37, endPoint x: 1396, endPoint y: 48, distance: 43.2
click at [1438, 36] on icon "close" at bounding box center [1446, 37] width 16 height 16
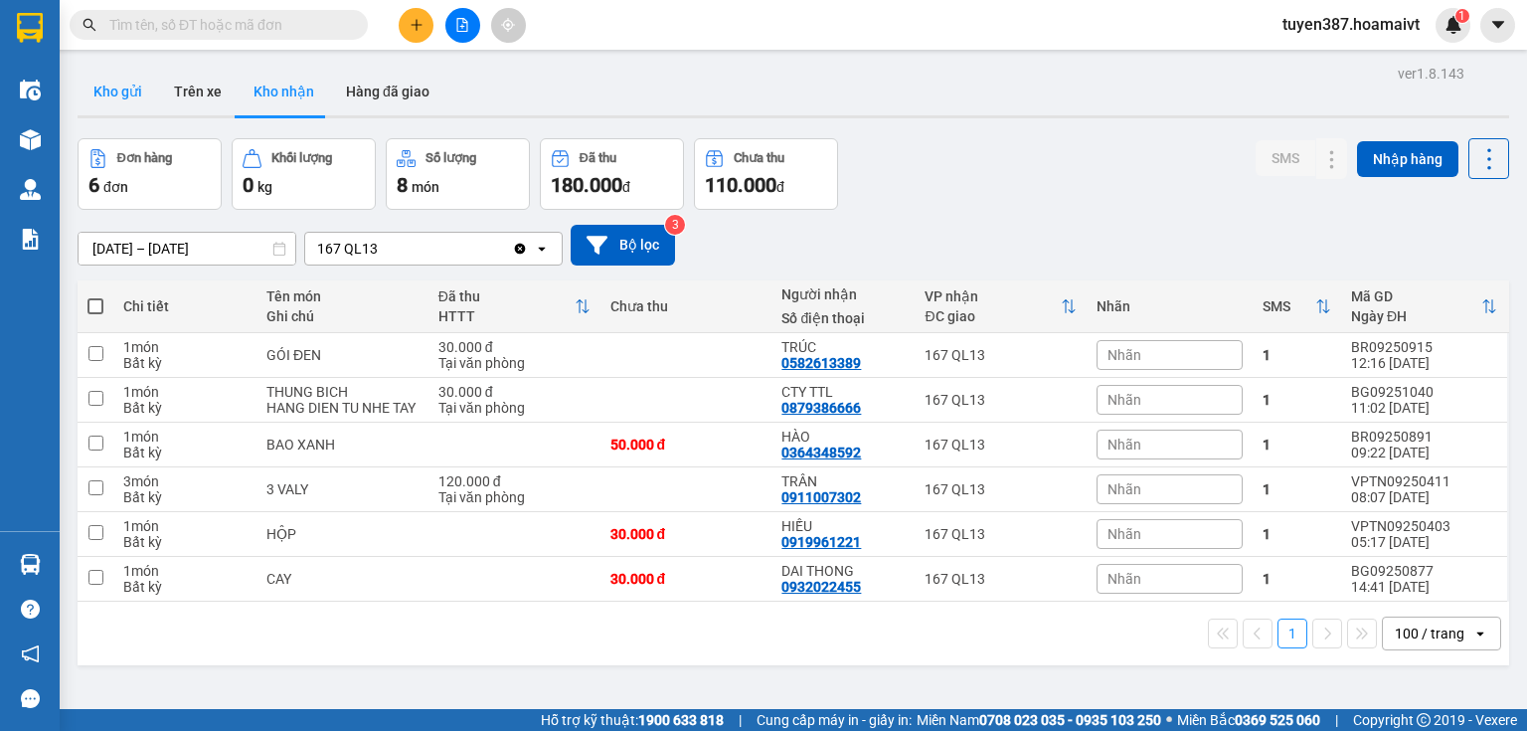
click at [90, 83] on button "Kho gửi" at bounding box center [118, 92] width 81 height 48
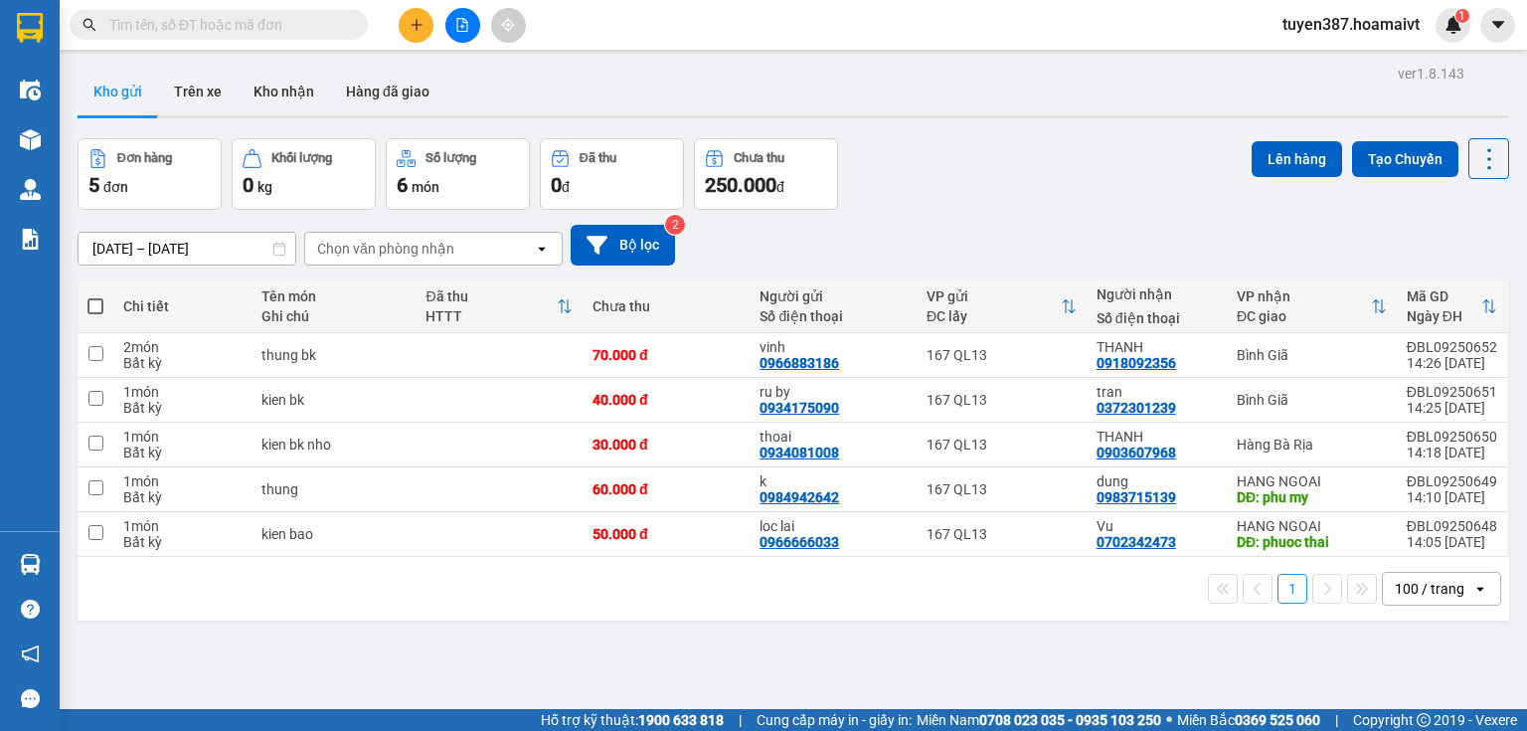
click at [121, 80] on button "Kho gửi" at bounding box center [118, 92] width 81 height 48
click at [112, 94] on button "Kho gửi" at bounding box center [118, 92] width 81 height 48
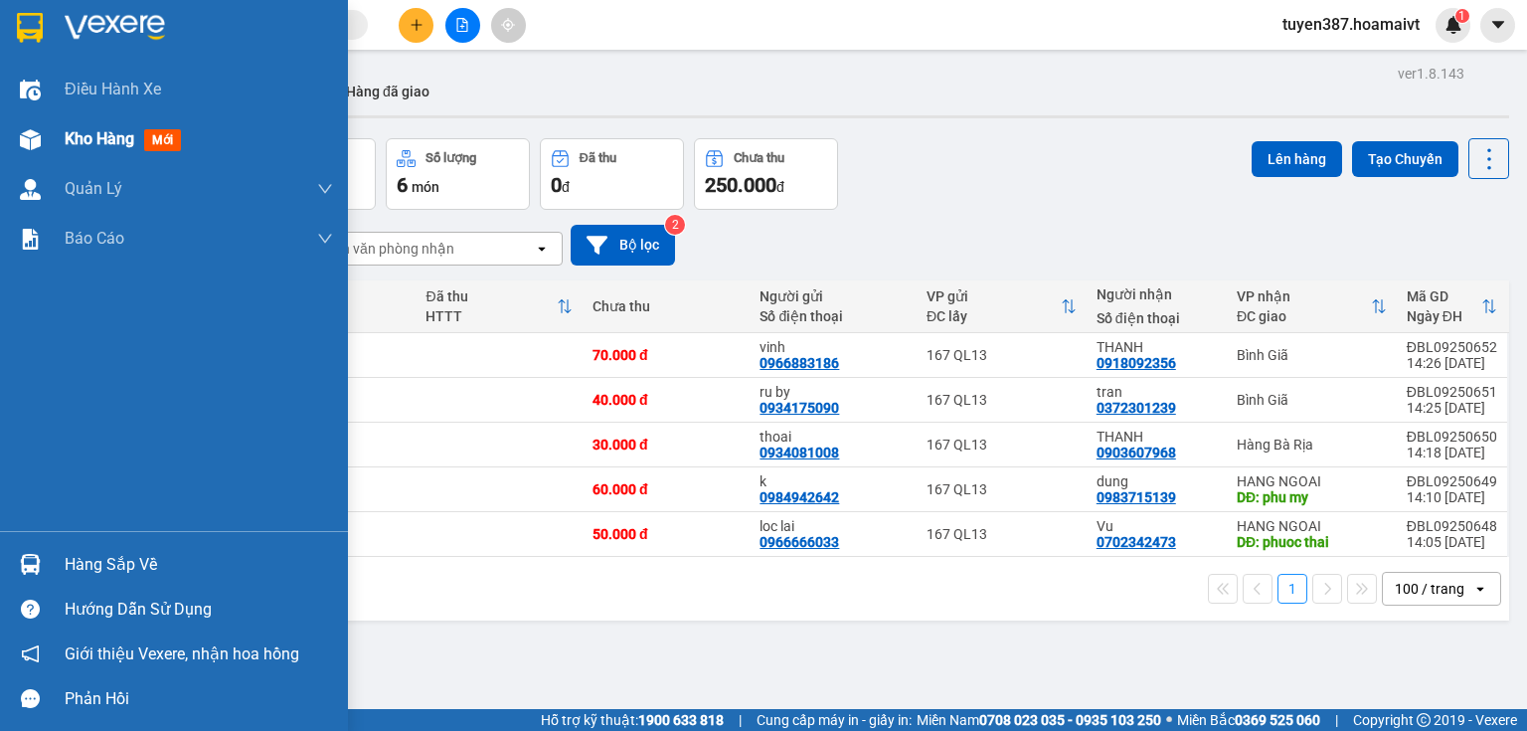
click at [173, 139] on span "mới" at bounding box center [162, 140] width 37 height 22
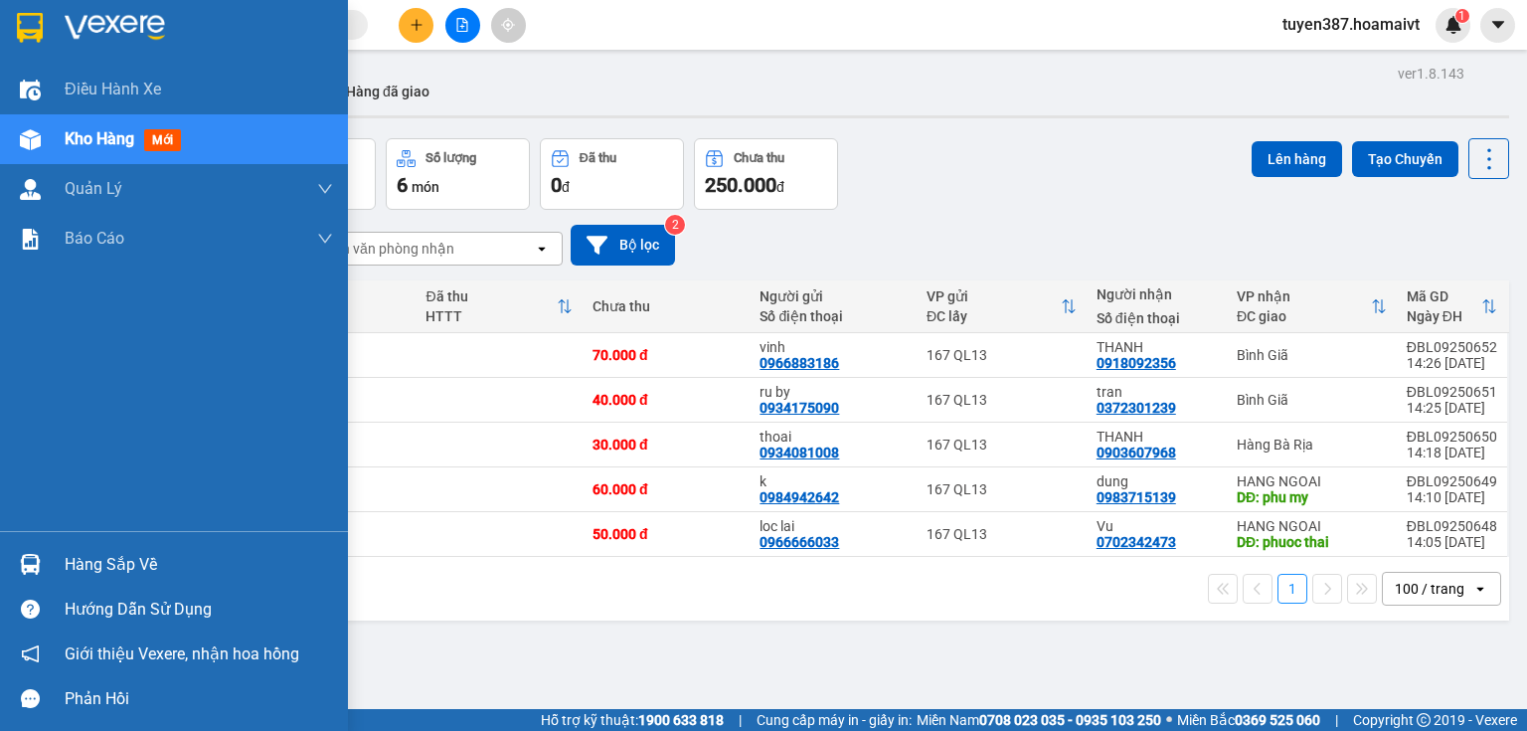
click at [163, 146] on span "mới" at bounding box center [162, 140] width 37 height 22
click at [159, 135] on span "mới" at bounding box center [162, 140] width 37 height 22
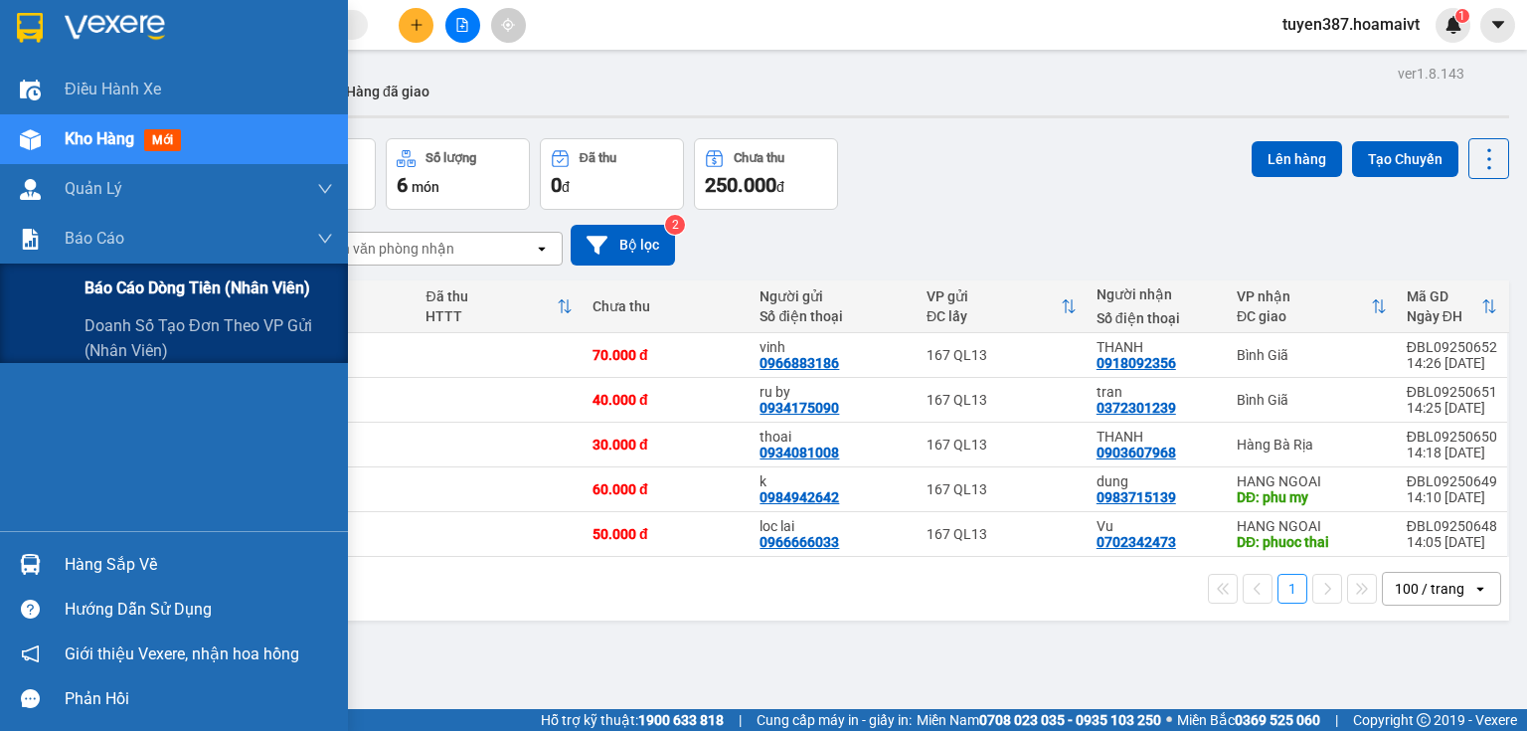
click at [191, 288] on span "Báo cáo dòng tiền (nhân viên)" at bounding box center [198, 287] width 226 height 25
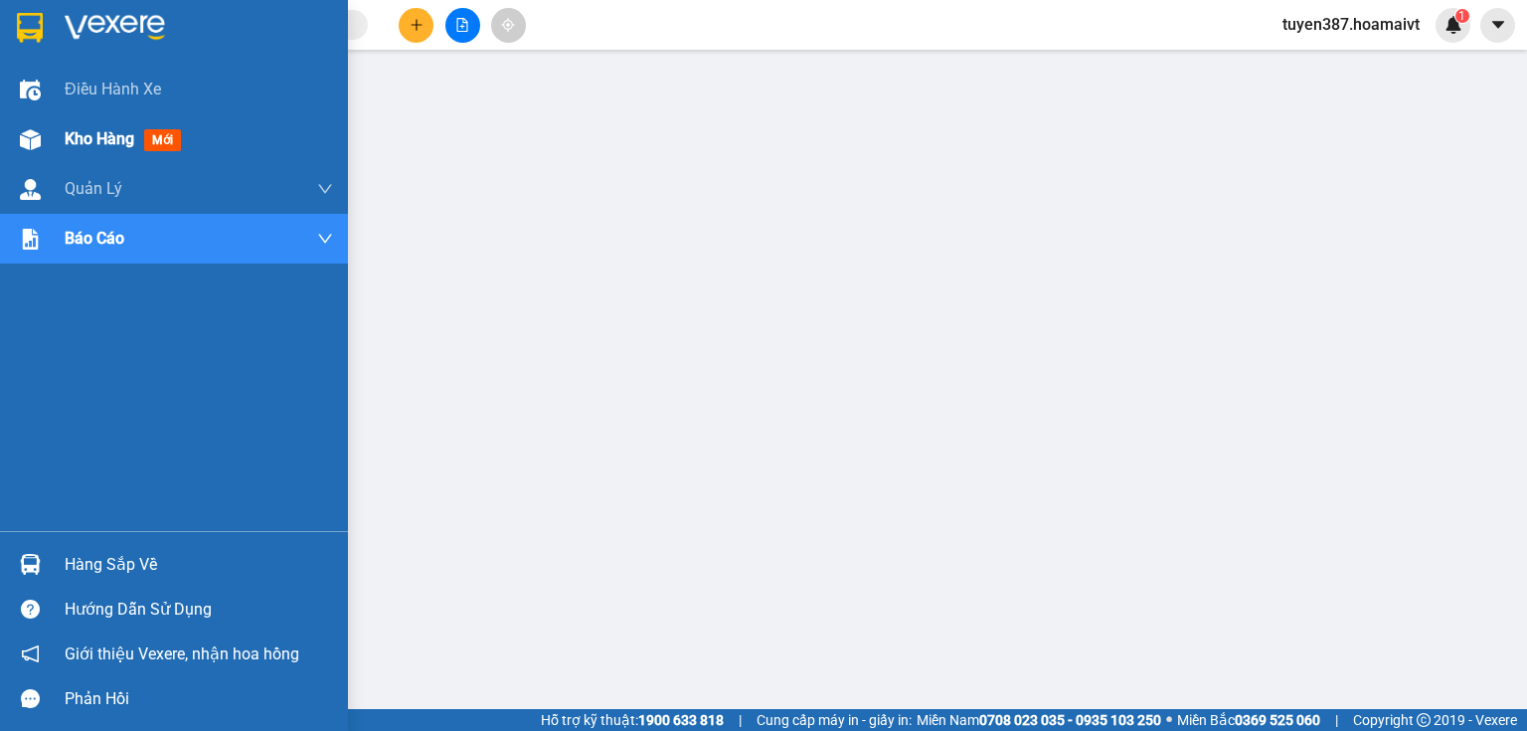
click at [156, 143] on span "mới" at bounding box center [162, 140] width 37 height 22
